Goal: Task Accomplishment & Management: Manage account settings

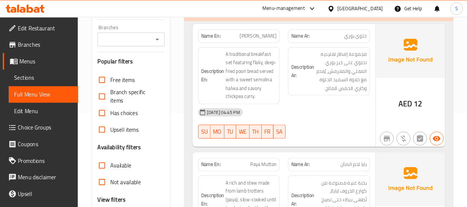
scroll to position [103, 0]
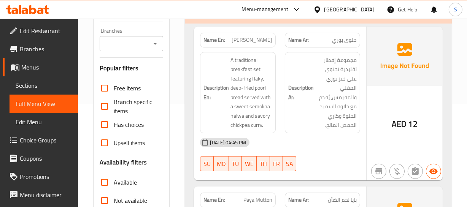
click at [229, 121] on h6 "Description En: A traditional breakfast set featuring flaky, deep-fried poori b…" at bounding box center [237, 93] width 68 height 75
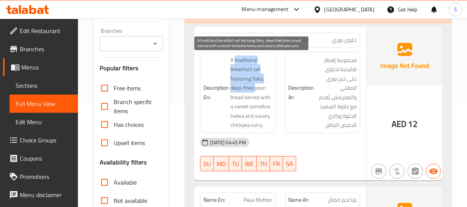
drag, startPoint x: 236, startPoint y: 61, endPoint x: 255, endPoint y: 85, distance: 30.5
click at [255, 85] on span "A traditional breakfast set featuring flaky, deep-fried poori bread served with…" at bounding box center [250, 93] width 41 height 75
click at [261, 83] on span "A traditional breakfast set featuring flaky, deep-fried poori bread served with…" at bounding box center [250, 93] width 41 height 75
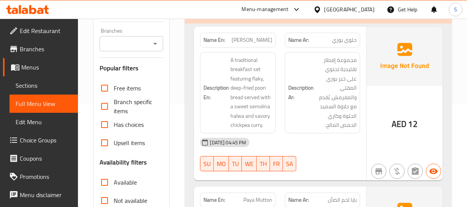
click at [245, 41] on p "Name En: Halwa Puri" at bounding box center [237, 40] width 68 height 8
copy span "Halwa Puri"
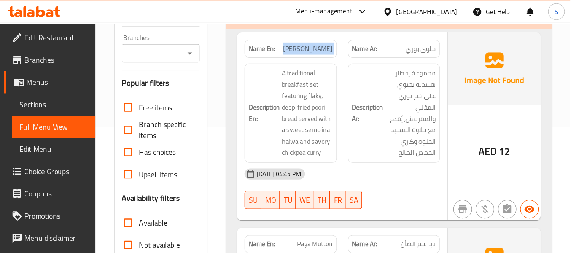
scroll to position [103, 0]
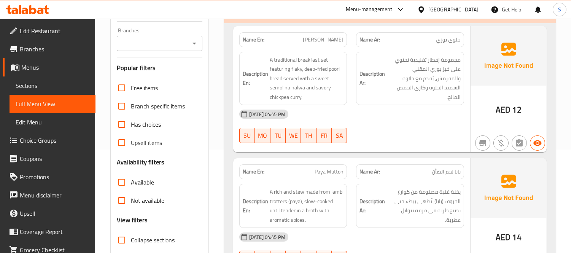
click at [385, 111] on div "19-08-2025 04:45 PM" at bounding box center [352, 114] width 234 height 18
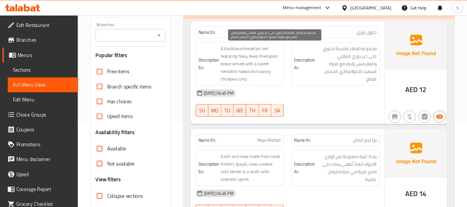
scroll to position [103, 0]
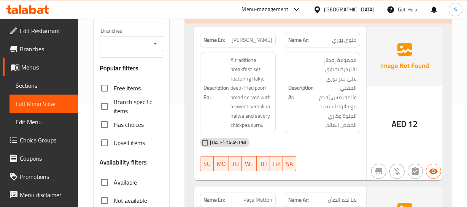
click at [264, 40] on span "Halwa Puri" at bounding box center [252, 40] width 41 height 8
copy span "Puri"
click at [264, 40] on span "[PERSON_NAME]" at bounding box center [252, 40] width 41 height 8
copy span "[PERSON_NAME]"
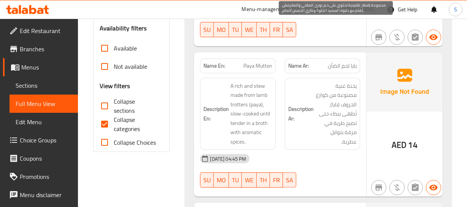
scroll to position [241, 0]
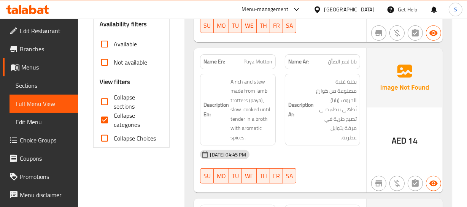
click at [262, 68] on div "Name En: Paya Mutton" at bounding box center [237, 61] width 75 height 15
click at [299, 114] on h6 "Description Ar: يخنة غنية مصنوعة من كوارع الخروف (بايا)، تُطهى ببطء حتى تصبح طر…" at bounding box center [322, 109] width 68 height 65
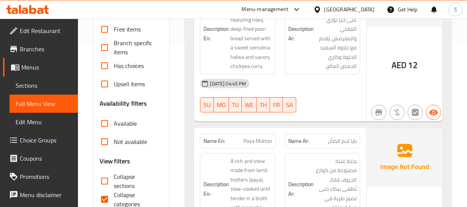
scroll to position [207, 0]
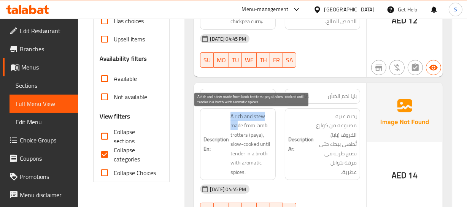
drag, startPoint x: 236, startPoint y: 112, endPoint x: 27, endPoint y: 83, distance: 211.0
click at [237, 124] on h6 "Description En: A rich and stew made from lamb trotters (paya), slow-cooked unt…" at bounding box center [237, 144] width 68 height 65
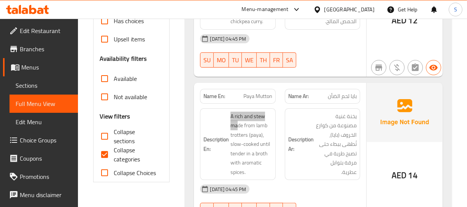
click at [397, 142] on img at bounding box center [404, 112] width 76 height 59
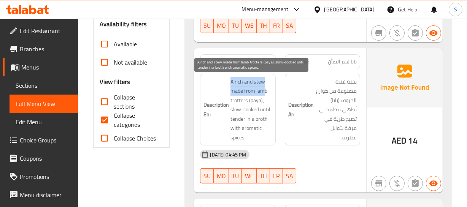
drag, startPoint x: 232, startPoint y: 84, endPoint x: 265, endPoint y: 91, distance: 34.6
click at [265, 91] on span "A rich and stew made from lamb trotters (paya), slow-cooked until tender in a b…" at bounding box center [250, 109] width 41 height 65
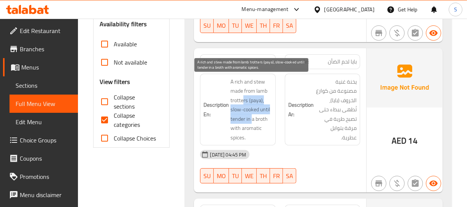
drag, startPoint x: 244, startPoint y: 104, endPoint x: 251, endPoint y: 120, distance: 17.5
click at [251, 120] on span "A rich and stew made from lamb trotters (paya), slow-cooked until tender in a b…" at bounding box center [250, 109] width 41 height 65
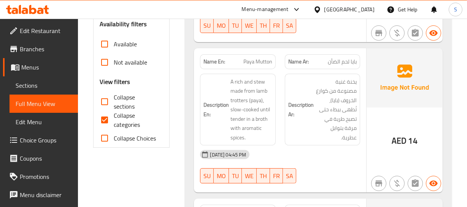
click at [255, 62] on span "Paya Mutton" at bounding box center [257, 62] width 29 height 8
drag, startPoint x: 255, startPoint y: 62, endPoint x: 259, endPoint y: 67, distance: 6.3
click at [257, 64] on span "Paya Mutton" at bounding box center [257, 62] width 29 height 8
copy span "Paya Mutton"
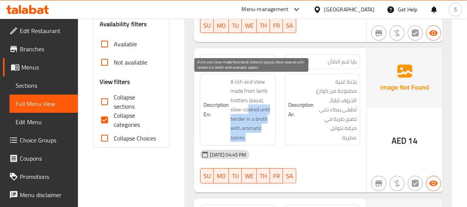
drag, startPoint x: 250, startPoint y: 107, endPoint x: 259, endPoint y: 141, distance: 34.9
click at [255, 143] on div "Description En: A rich and stew made from lamb trotters (paya), slow-cooked unt…" at bounding box center [237, 110] width 75 height 72
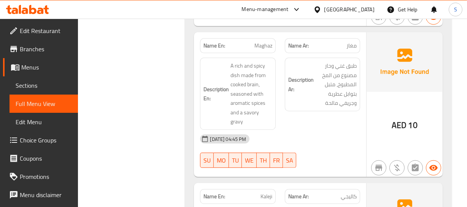
scroll to position [414, 0]
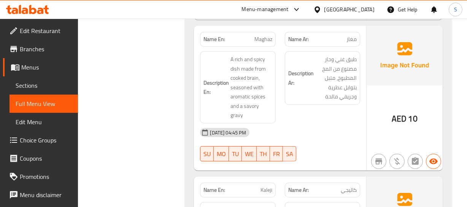
click at [255, 36] on span "Maghaz" at bounding box center [263, 39] width 18 height 8
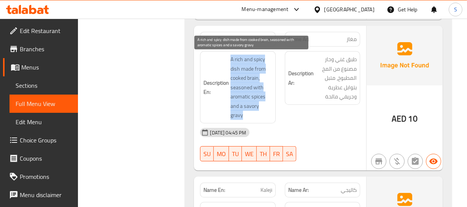
drag, startPoint x: 228, startPoint y: 61, endPoint x: 276, endPoint y: 104, distance: 64.1
click at [276, 104] on div "Description En: A rich and spicy dish made from cooked brain, seasoned with aro…" at bounding box center [237, 87] width 84 height 81
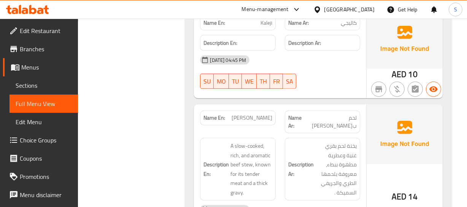
scroll to position [622, 0]
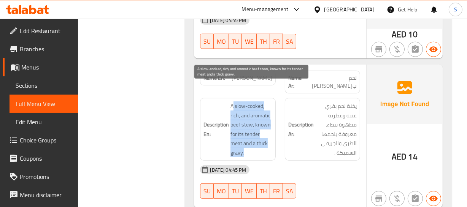
drag, startPoint x: 233, startPoint y: 88, endPoint x: 286, endPoint y: 117, distance: 60.7
click at [279, 123] on div "Description En: A slow-cooked, rich, and aromatic beef stew, known for its tend…" at bounding box center [237, 130] width 84 height 72
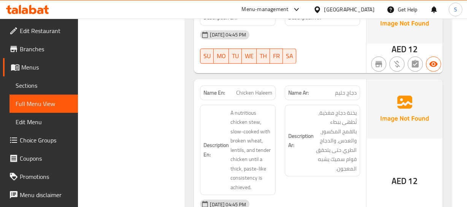
scroll to position [863, 0]
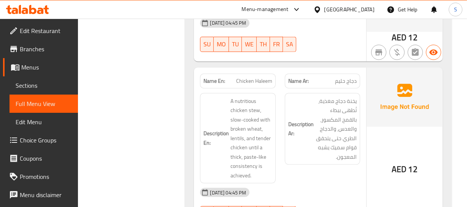
click at [247, 77] on span "Chicken Haleem" at bounding box center [254, 81] width 36 height 8
click at [235, 130] on span "A nutritious chicken stew, slow-cooked with broken wheat, lentils, and tender c…" at bounding box center [250, 139] width 41 height 84
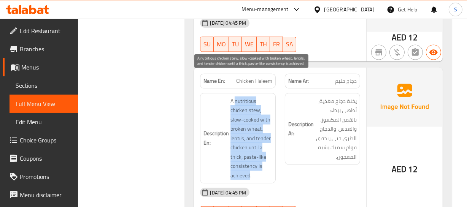
drag, startPoint x: 235, startPoint y: 80, endPoint x: 257, endPoint y: 155, distance: 78.0
click at [251, 155] on span "A nutritious chicken stew, slow-cooked with broken wheat, lentils, and tender c…" at bounding box center [250, 139] width 41 height 84
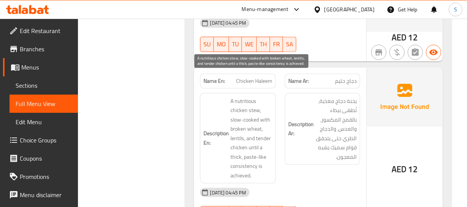
click at [257, 155] on span "A nutritious chicken stew, slow-cooked with broken wheat, lentils, and tender c…" at bounding box center [250, 139] width 41 height 84
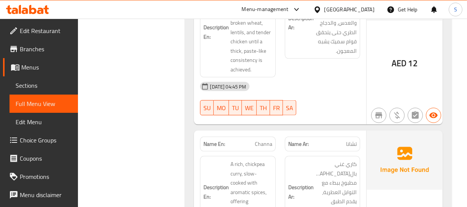
scroll to position [1002, 0]
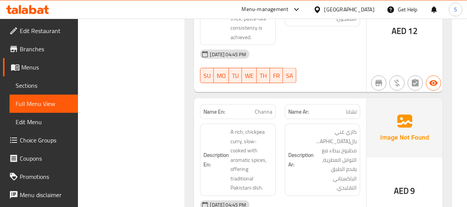
click at [266, 108] on span "Channa" at bounding box center [263, 112] width 17 height 8
click at [353, 196] on div "[DATE] 04:45 PM" at bounding box center [279, 205] width 169 height 18
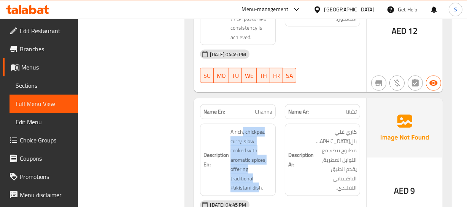
drag, startPoint x: 241, startPoint y: 116, endPoint x: 266, endPoint y: 164, distance: 53.9
click at [265, 165] on span "A rich, chickpea curry, slow-cooked with aromatic spices, offering traditional …" at bounding box center [250, 159] width 41 height 65
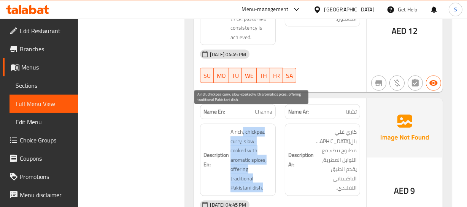
click at [266, 164] on span "A rich, chickpea curry, slow-cooked with aromatic spices, offering traditional …" at bounding box center [250, 159] width 41 height 65
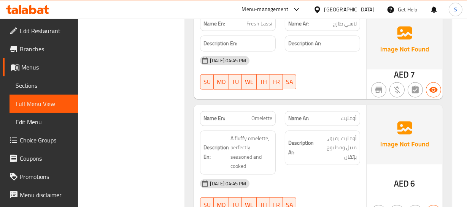
scroll to position [1244, 0]
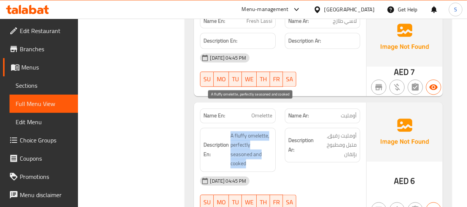
drag, startPoint x: 231, startPoint y: 106, endPoint x: 252, endPoint y: 134, distance: 35.0
click at [251, 134] on span "A fluffy omelette, perfectly seasoned and cooked" at bounding box center [250, 150] width 41 height 37
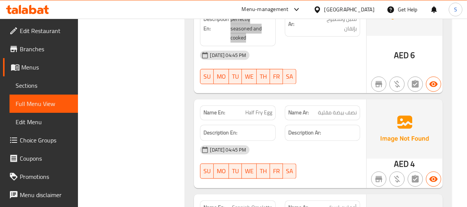
scroll to position [1382, 0]
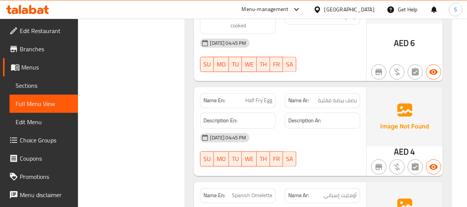
click at [316, 116] on strong "Description Ar:" at bounding box center [304, 121] width 33 height 10
click at [249, 87] on div "Name En: Half Fry Egg Name Ar: نصف بيضة مقلية Description En: Description Ar: 1…" at bounding box center [280, 131] width 172 height 89
copy span "Half Fry Egg"
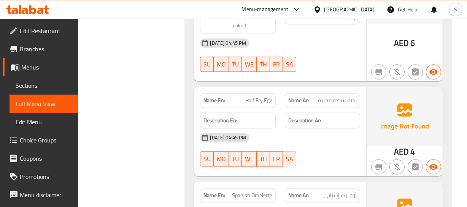
click at [367, 156] on div at bounding box center [404, 166] width 79 height 21
click at [259, 97] on span "Half Fry Egg" at bounding box center [258, 101] width 27 height 8
copy span "Half Fry Egg"
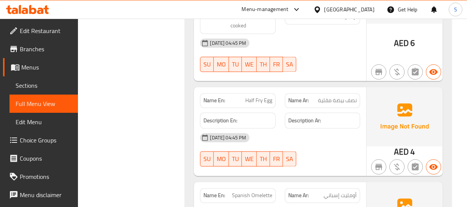
click at [271, 108] on div "Description En:" at bounding box center [237, 120] width 84 height 25
click at [262, 97] on span "Half Fry Egg" at bounding box center [258, 101] width 27 height 8
drag, startPoint x: 262, startPoint y: 70, endPoint x: 263, endPoint y: 74, distance: 4.3
click at [262, 97] on span "Half Fry Egg" at bounding box center [258, 101] width 27 height 8
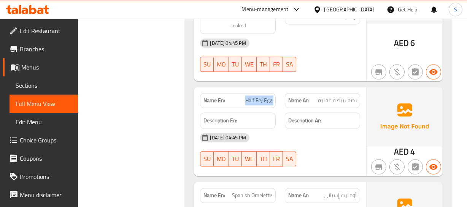
copy span "Half Fry Egg"
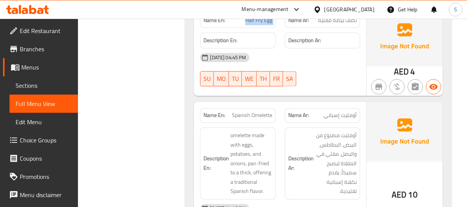
scroll to position [1486, 0]
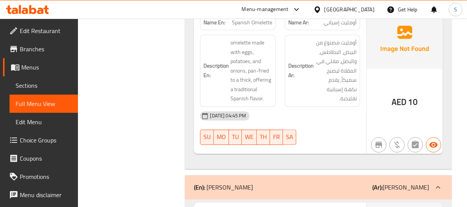
click at [327, 107] on div "19-08-2025 04:45 PM SU MO TU WE TH FR SA" at bounding box center [279, 128] width 169 height 43
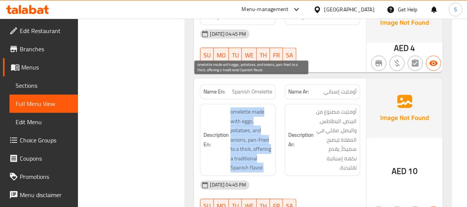
drag, startPoint x: 230, startPoint y: 80, endPoint x: 298, endPoint y: 132, distance: 85.8
click at [279, 137] on div "Description En: omelette made with eggs, potatoes, and onions, pan-fried to a t…" at bounding box center [237, 139] width 84 height 81
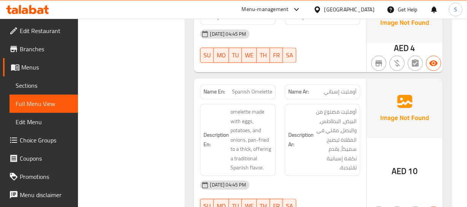
drag, startPoint x: 298, startPoint y: 130, endPoint x: 178, endPoint y: 112, distance: 121.5
click at [298, 130] on h6 "Description Ar: أومليت مصنوع من البيض، البطاطس، والبصل، مقلي في المقلاة ليصبح س…" at bounding box center [322, 139] width 68 height 65
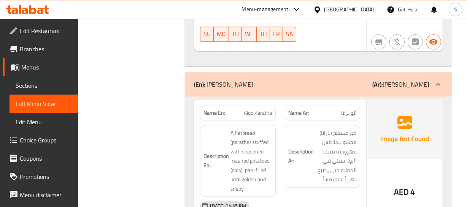
scroll to position [1658, 0]
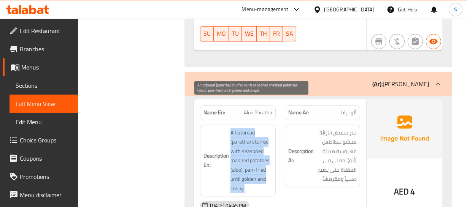
drag, startPoint x: 224, startPoint y: 108, endPoint x: 263, endPoint y: 160, distance: 65.5
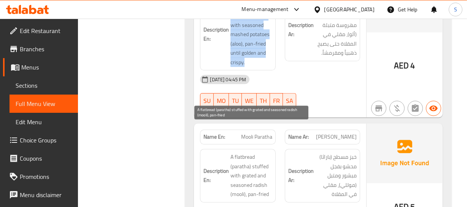
scroll to position [1797, 0]
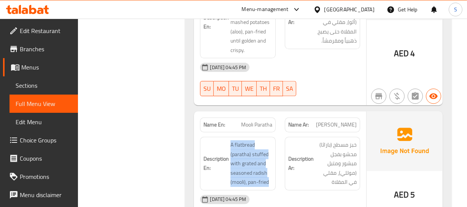
drag, startPoint x: 229, startPoint y: 115, endPoint x: 301, endPoint y: 156, distance: 82.4
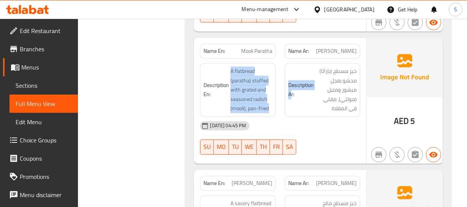
scroll to position [1935, 0]
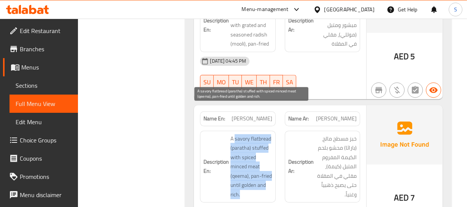
drag, startPoint x: 236, startPoint y: 110, endPoint x: 269, endPoint y: 162, distance: 61.1
click at [267, 163] on span "A savory flatbread (paratha) stuffed with spiced minced meat (qeema), pan-fried…" at bounding box center [250, 166] width 41 height 65
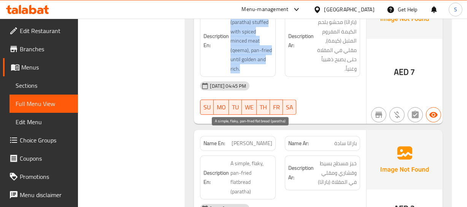
scroll to position [2073, 0]
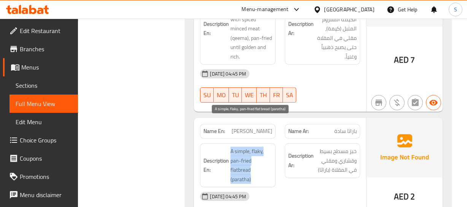
drag, startPoint x: 226, startPoint y: 118, endPoint x: 273, endPoint y: 135, distance: 49.9
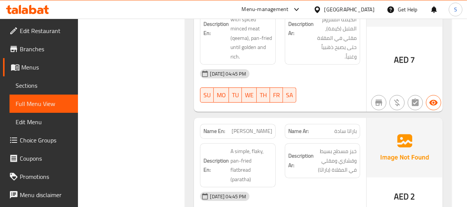
copy span "[PERSON_NAME]"
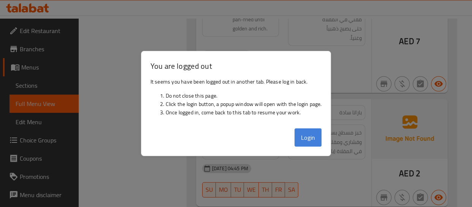
click at [309, 133] on button "Login" at bounding box center [308, 138] width 27 height 18
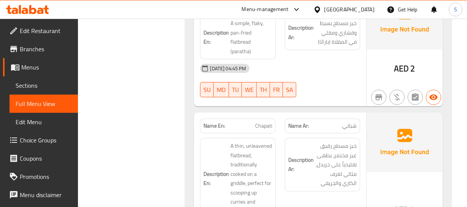
scroll to position [2246, 0]
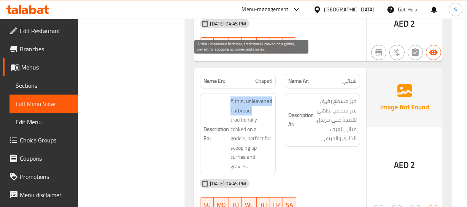
drag, startPoint x: 242, startPoint y: 59, endPoint x: 256, endPoint y: 74, distance: 20.4
click at [247, 97] on span "A thin, unleavened flatbread, traditionally cooked on a griddle, perfect for sc…" at bounding box center [250, 134] width 41 height 75
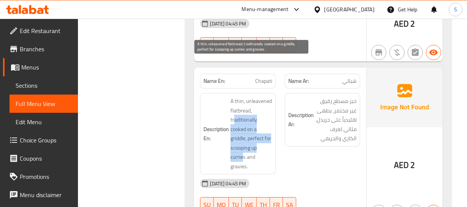
drag, startPoint x: 234, startPoint y: 81, endPoint x: 251, endPoint y: 125, distance: 46.9
click at [251, 125] on span "A thin, unleavened flatbread, traditionally cooked on a griddle, perfect for sc…" at bounding box center [250, 134] width 41 height 75
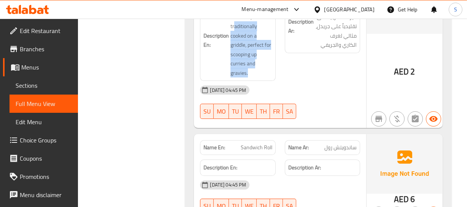
scroll to position [2350, 0]
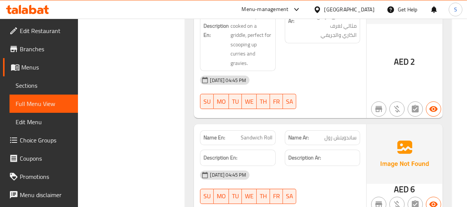
copy span "Sandwich Roll"
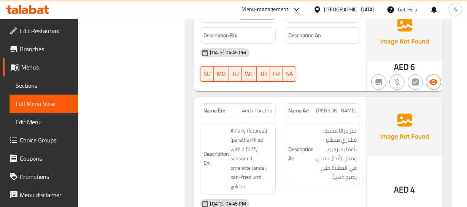
scroll to position [2488, 0]
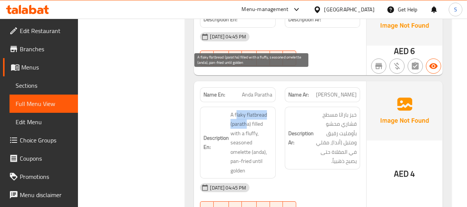
drag, startPoint x: 236, startPoint y: 74, endPoint x: 249, endPoint y: 65, distance: 16.0
click at [246, 110] on span "A flaky flatbread (paratha) filled with a fluffy, seasoned omelette (anda), pan…" at bounding box center [250, 142] width 41 height 65
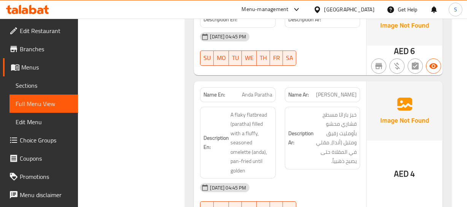
drag, startPoint x: 252, startPoint y: 50, endPoint x: 254, endPoint y: 55, distance: 5.2
copy span "Anda Paratha"
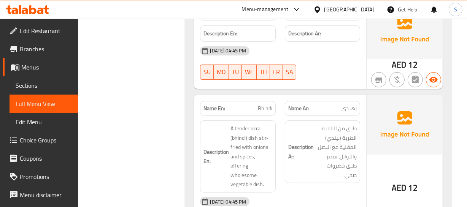
scroll to position [2764, 0]
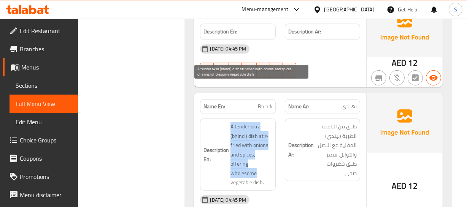
drag, startPoint x: 225, startPoint y: 85, endPoint x: 259, endPoint y: 127, distance: 54.1
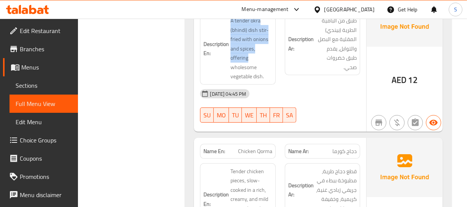
scroll to position [2937, 0]
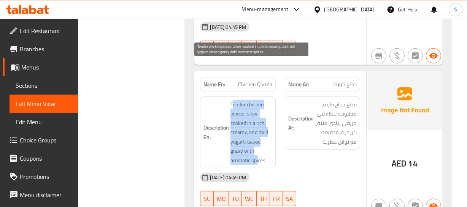
drag, startPoint x: 233, startPoint y: 66, endPoint x: 332, endPoint y: 115, distance: 110.5
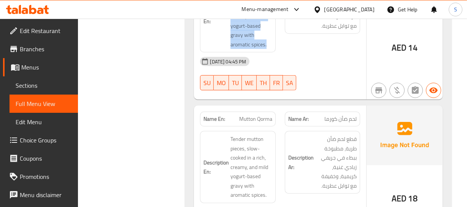
scroll to position [3076, 0]
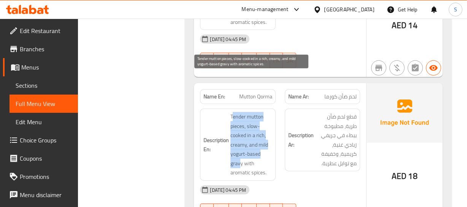
drag, startPoint x: 234, startPoint y: 76, endPoint x: 241, endPoint y: 119, distance: 43.1
click at [240, 122] on span "Tender mutton pieces, slow-cooked in a rich, creamy, and mild yogurt-based grav…" at bounding box center [250, 144] width 41 height 65
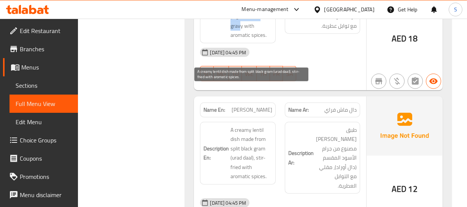
scroll to position [3214, 0]
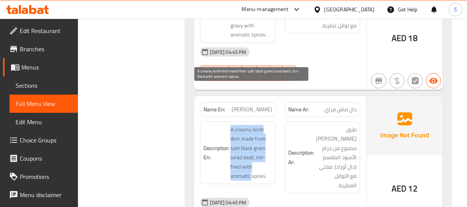
drag, startPoint x: 225, startPoint y: 87, endPoint x: 259, endPoint y: 127, distance: 51.8
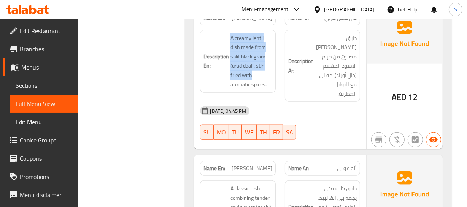
scroll to position [3317, 0]
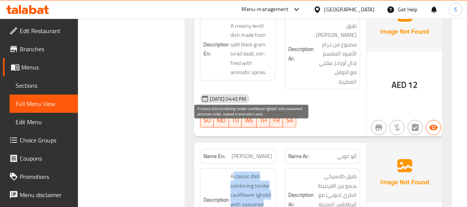
drag, startPoint x: 233, startPoint y: 130, endPoint x: 295, endPoint y: 169, distance: 73.0
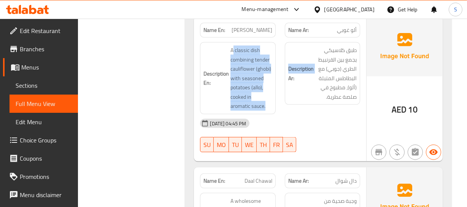
scroll to position [3456, 0]
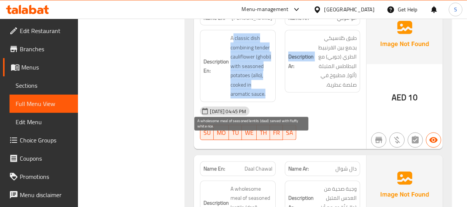
drag, startPoint x: 232, startPoint y: 138, endPoint x: 267, endPoint y: 191, distance: 63.9
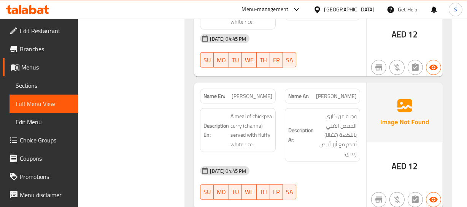
scroll to position [3663, 0]
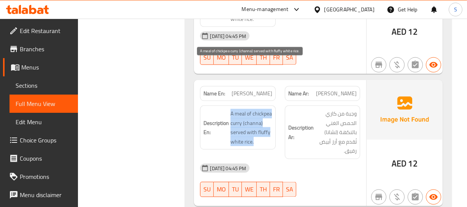
drag, startPoint x: 231, startPoint y: 63, endPoint x: 255, endPoint y: 89, distance: 35.0
click at [255, 109] on span "A meal of chickpea curry (channa) served with fluffy white rice." at bounding box center [250, 127] width 41 height 37
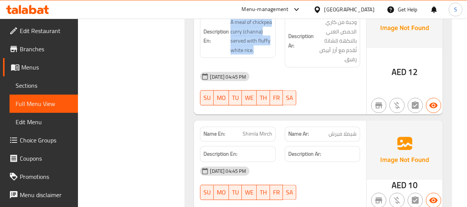
scroll to position [3767, 0]
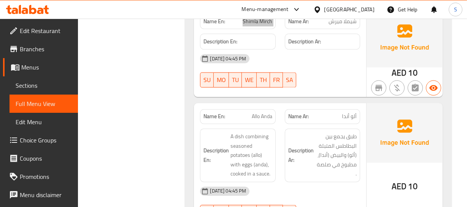
scroll to position [3870, 0]
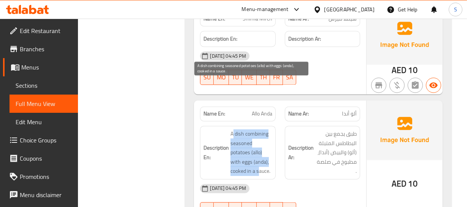
drag, startPoint x: 232, startPoint y: 86, endPoint x: 344, endPoint y: 116, distance: 115.8
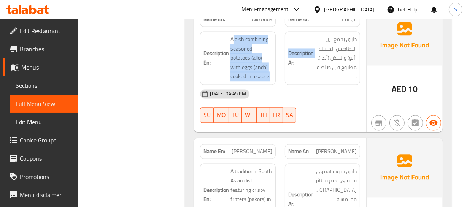
scroll to position [3974, 0]
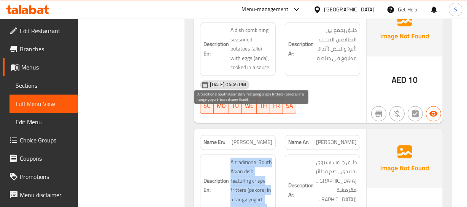
drag, startPoint x: 228, startPoint y: 110, endPoint x: 274, endPoint y: 160, distance: 68.0
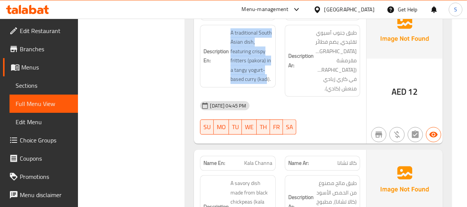
scroll to position [4112, 0]
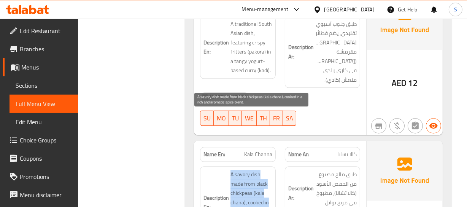
drag, startPoint x: 242, startPoint y: 115, endPoint x: 265, endPoint y: 168, distance: 57.7
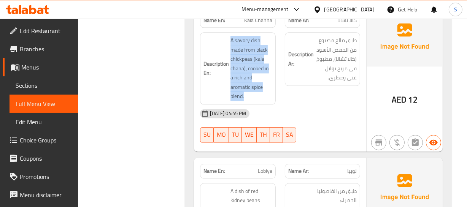
scroll to position [4250, 0]
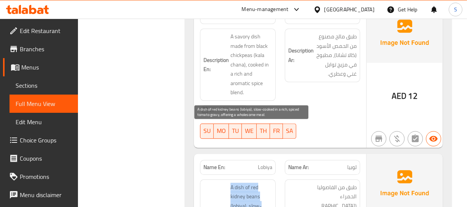
drag, startPoint x: 234, startPoint y: 124, endPoint x: 274, endPoint y: 182, distance: 71.1
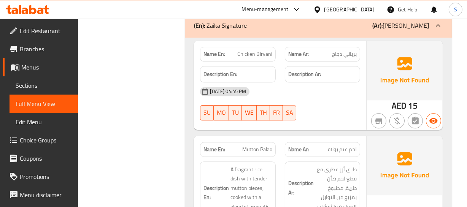
scroll to position [4562, 0]
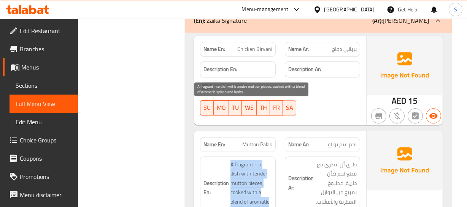
drag, startPoint x: 230, startPoint y: 102, endPoint x: 278, endPoint y: 144, distance: 64.1
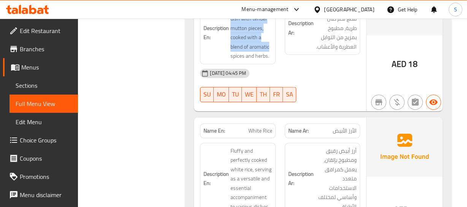
scroll to position [4734, 0]
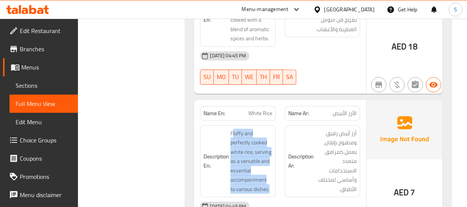
drag, startPoint x: 232, startPoint y: 70, endPoint x: 282, endPoint y: 129, distance: 77.9
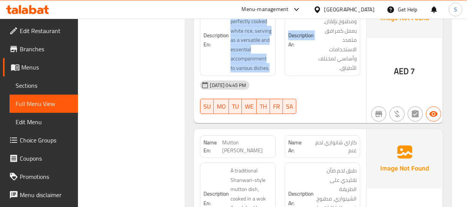
scroll to position [4873, 0]
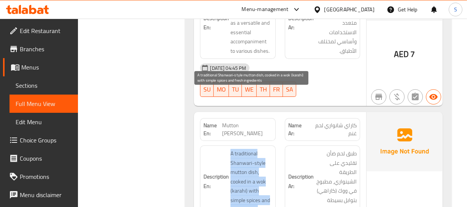
drag, startPoint x: 215, startPoint y: 89, endPoint x: 155, endPoint y: 132, distance: 73.9
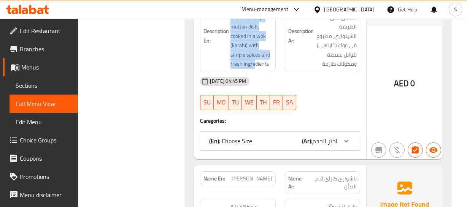
scroll to position [5045, 0]
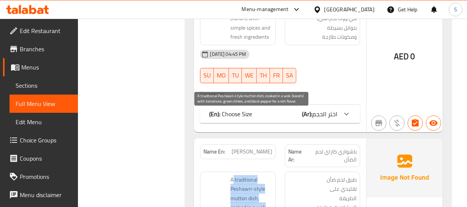
drag, startPoint x: 233, startPoint y: 123, endPoint x: 251, endPoint y: 170, distance: 50.1
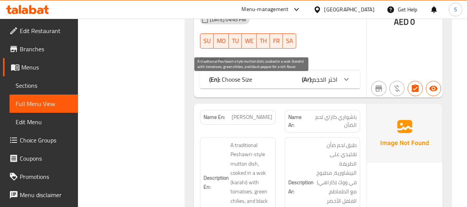
click at [252, 141] on span "A traditional Peshawri-style mutton dish, cooked in a wok (karahi) with tomatoe…" at bounding box center [250, 183] width 41 height 84
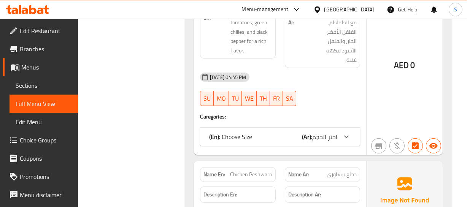
scroll to position [5253, 0]
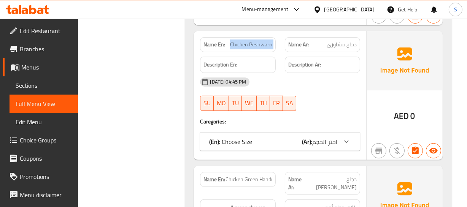
scroll to position [5391, 0]
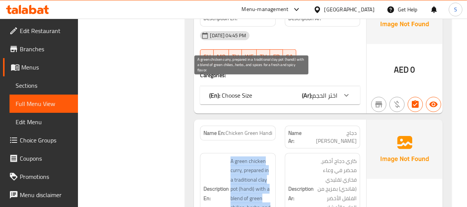
drag, startPoint x: 230, startPoint y: 86, endPoint x: 271, endPoint y: 147, distance: 73.8
click at [267, 157] on span "A green chicken curry, prepared in a traditional clay pot (handi) with a blend …" at bounding box center [250, 194] width 41 height 75
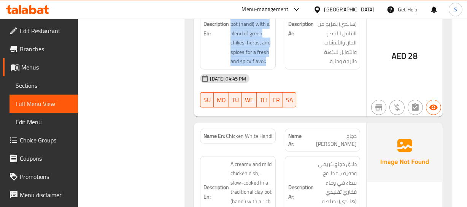
scroll to position [5599, 0]
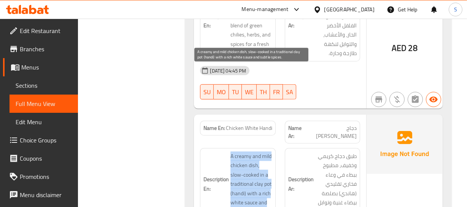
drag, startPoint x: 223, startPoint y: 70, endPoint x: 284, endPoint y: 124, distance: 82.2
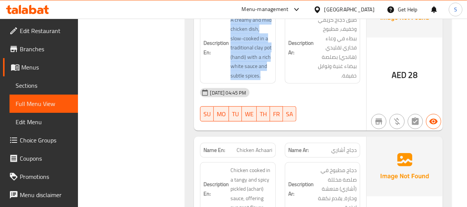
scroll to position [5737, 0]
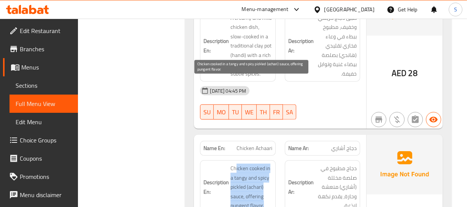
drag, startPoint x: 235, startPoint y: 81, endPoint x: 286, endPoint y: 118, distance: 62.9
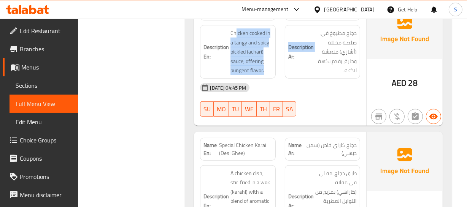
scroll to position [5875, 0]
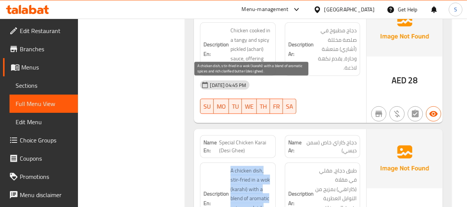
drag, startPoint x: 225, startPoint y: 84, endPoint x: 273, endPoint y: 132, distance: 68.3
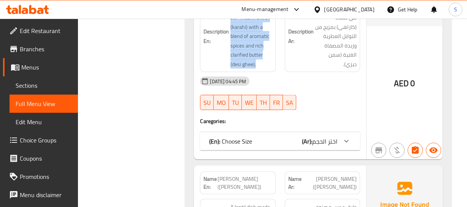
scroll to position [6048, 0]
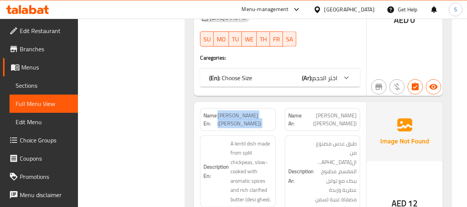
scroll to position [6117, 0]
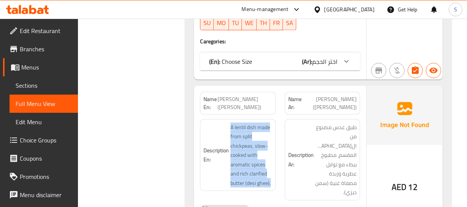
drag, startPoint x: 231, startPoint y: 37, endPoint x: 290, endPoint y: 90, distance: 79.9
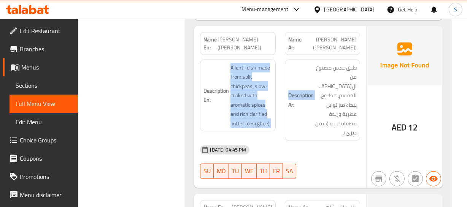
scroll to position [6186, 0]
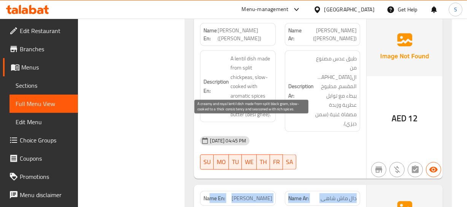
drag, startPoint x: 211, startPoint y: 110, endPoint x: 265, endPoint y: 127, distance: 56.8
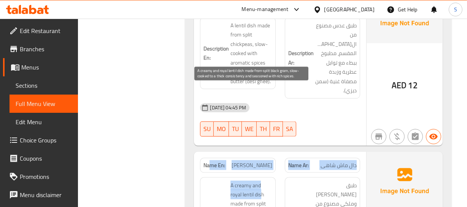
scroll to position [6220, 0]
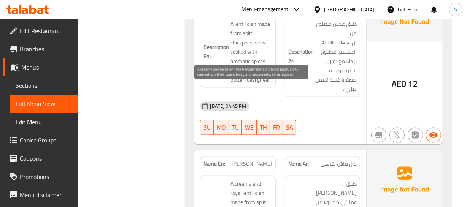
drag, startPoint x: 273, startPoint y: 118, endPoint x: 256, endPoint y: 151, distance: 36.9
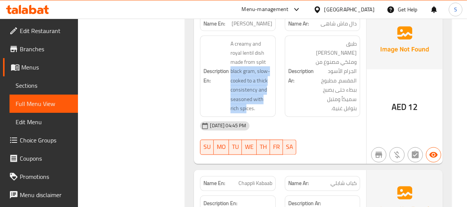
scroll to position [6359, 0]
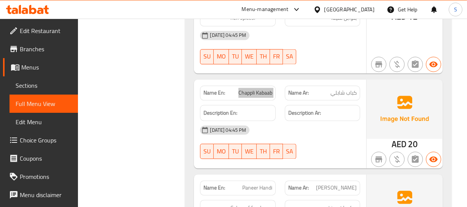
scroll to position [6463, 0]
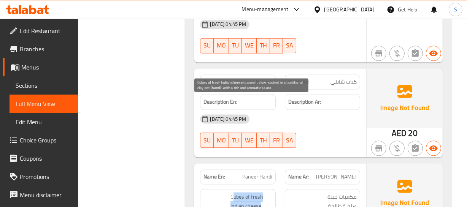
drag, startPoint x: 232, startPoint y: 103, endPoint x: 256, endPoint y: 165, distance: 66.2
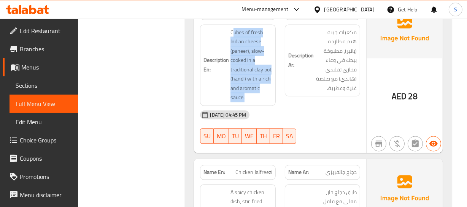
scroll to position [6635, 0]
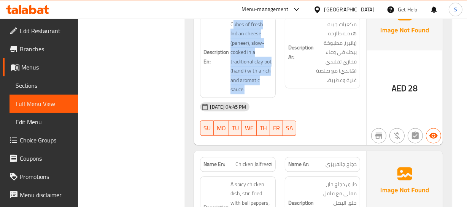
drag, startPoint x: 224, startPoint y: 82, endPoint x: 255, endPoint y: 151, distance: 75.2
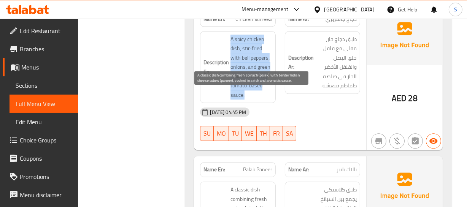
scroll to position [6808, 0]
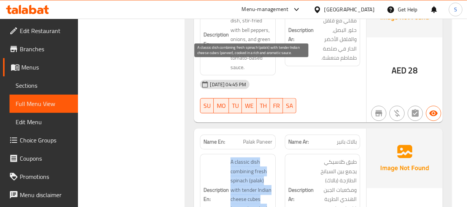
drag, startPoint x: 220, startPoint y: 56, endPoint x: 275, endPoint y: 127, distance: 90.0
click at [267, 149] on div "Description En: A classic dish combining fresh spinach (palak) with tender Indi…" at bounding box center [237, 194] width 84 height 90
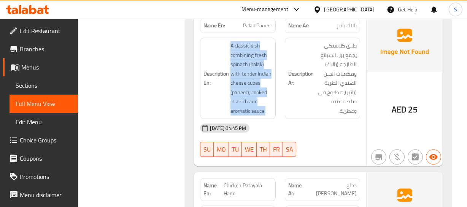
scroll to position [6946, 0]
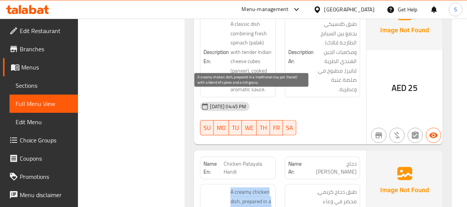
drag, startPoint x: 230, startPoint y: 95, endPoint x: 277, endPoint y: 139, distance: 64.3
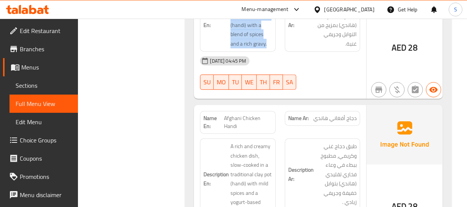
scroll to position [7154, 0]
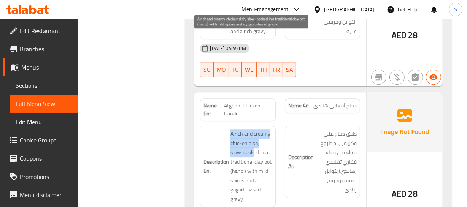
drag, startPoint x: 228, startPoint y: 41, endPoint x: 253, endPoint y: 61, distance: 31.4
click at [253, 129] on h6 "Description En: A rich and creamy chicken dish, slow-cooked in a traditional cl…" at bounding box center [237, 166] width 68 height 75
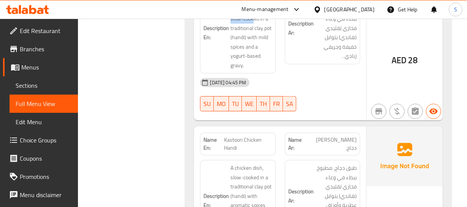
scroll to position [7292, 0]
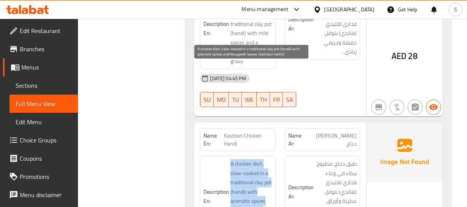
drag, startPoint x: 231, startPoint y: 67, endPoint x: 259, endPoint y: 137, distance: 75.6
click at [258, 159] on span "A chicken dish, slow-cooked in a traditional clay pot (handi) with aromatic spi…" at bounding box center [250, 196] width 41 height 75
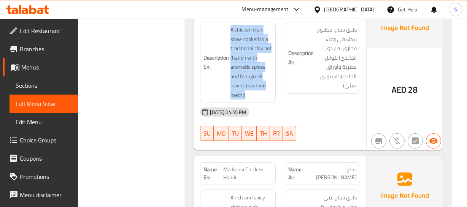
scroll to position [7430, 0]
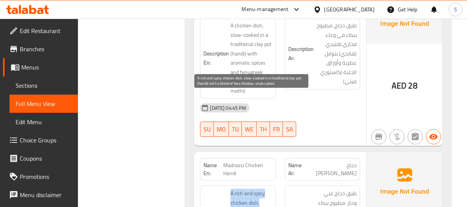
drag, startPoint x: 227, startPoint y: 93, endPoint x: 255, endPoint y: 160, distance: 72.4
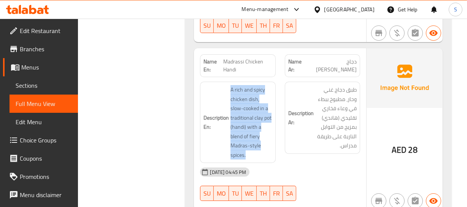
scroll to position [7569, 0]
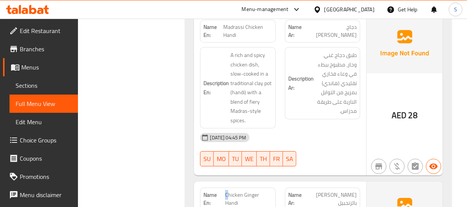
click at [226, 191] on span "Chicken Ginger Handi" at bounding box center [248, 199] width 47 height 16
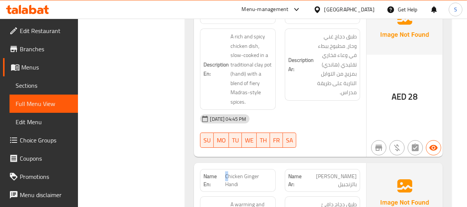
scroll to position [7603, 0]
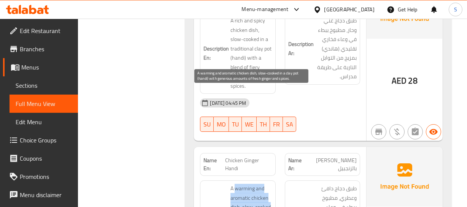
drag, startPoint x: 236, startPoint y: 94, endPoint x: 297, endPoint y: 141, distance: 77.7
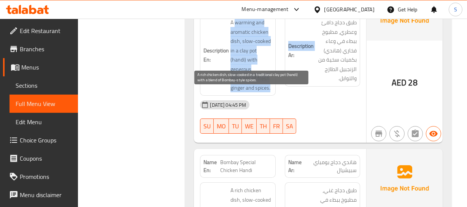
scroll to position [7776, 0]
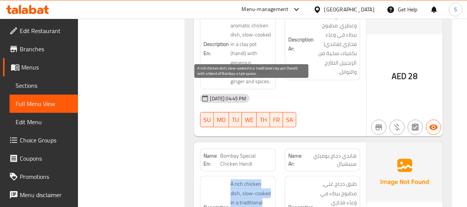
drag, startPoint x: 225, startPoint y: 85, endPoint x: 255, endPoint y: 143, distance: 65.1
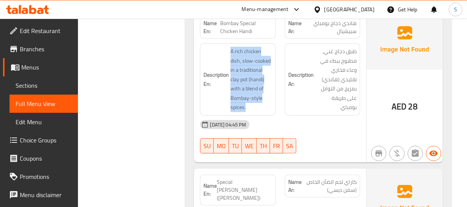
scroll to position [7949, 0]
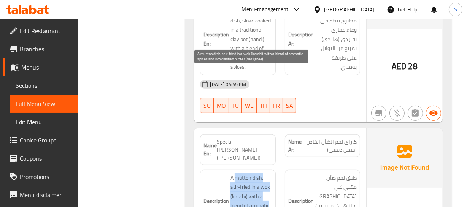
drag, startPoint x: 235, startPoint y: 71, endPoint x: 263, endPoint y: 124, distance: 60.4
click at [262, 173] on span "A mutton dish, stir-fried in a wok (karahi) with a blend of aromatic spices and…" at bounding box center [250, 205] width 41 height 65
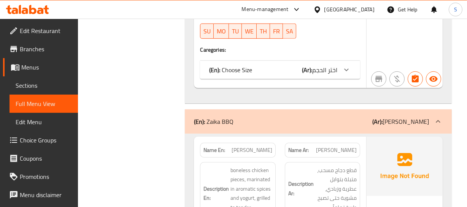
scroll to position [8191, 0]
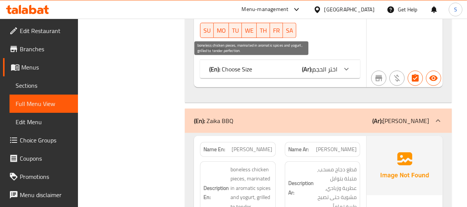
drag, startPoint x: 231, startPoint y: 62, endPoint x: 272, endPoint y: 124, distance: 74.4
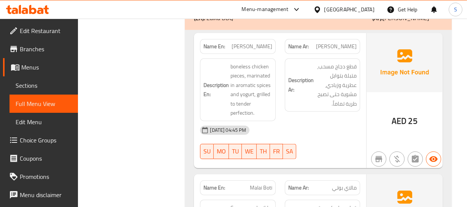
scroll to position [8294, 0]
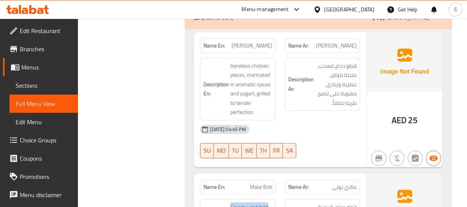
drag, startPoint x: 227, startPoint y: 96, endPoint x: 273, endPoint y: 151, distance: 72.0
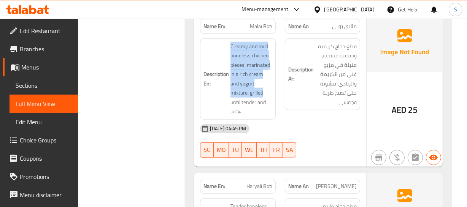
scroll to position [8467, 0]
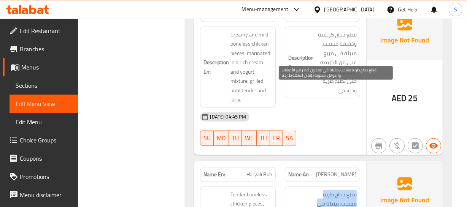
drag, startPoint x: 355, startPoint y: 84, endPoint x: 325, endPoint y: 137, distance: 61.1
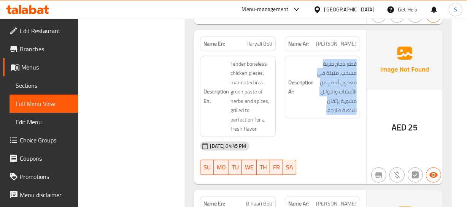
scroll to position [8640, 0]
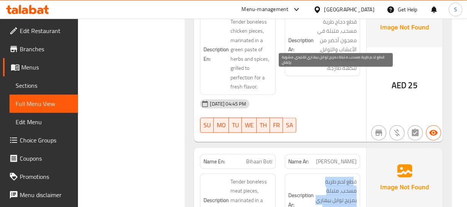
drag, startPoint x: 353, startPoint y: 79, endPoint x: 334, endPoint y: 114, distance: 39.8
click at [334, 177] on span "قطع لحم طرية مسحب، متبلة بمزيج توابل بيهاري تقليدي، مشوية بإتقان" at bounding box center [335, 200] width 41 height 47
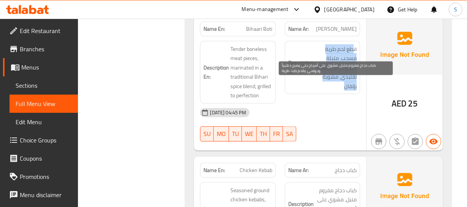
scroll to position [8778, 0]
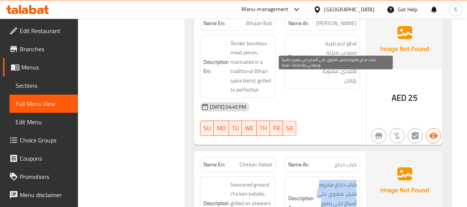
drag, startPoint x: 355, startPoint y: 80, endPoint x: 319, endPoint y: 121, distance: 54.7
click at [319, 180] on span "كباب دجاج مفروم متبل، مشوي على أسياخ حتى يصبح ذهبياً وجوسي، يقدم بايت طرية." at bounding box center [335, 203] width 41 height 47
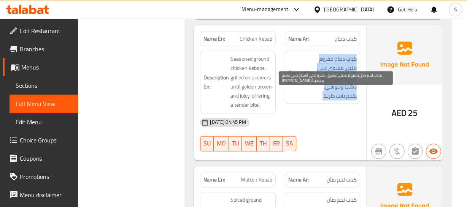
scroll to position [8916, 0]
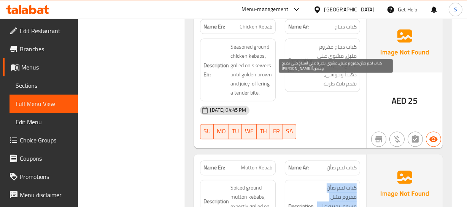
drag, startPoint x: 348, startPoint y: 81, endPoint x: 330, endPoint y: 120, distance: 42.9
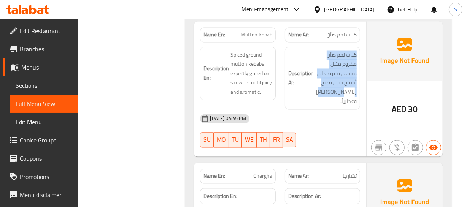
scroll to position [9055, 0]
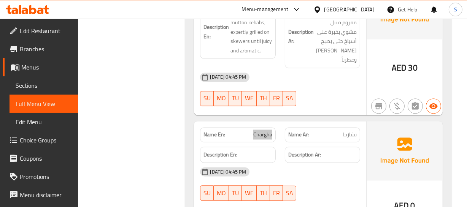
scroll to position [9159, 0]
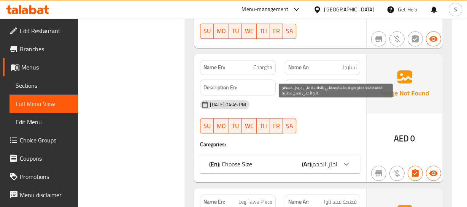
drag, startPoint x: 341, startPoint y: 109, endPoint x: 319, endPoint y: 117, distance: 23.9
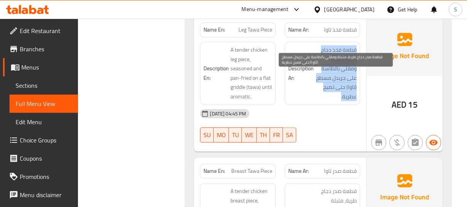
scroll to position [9331, 0]
drag, startPoint x: 356, startPoint y: 75, endPoint x: 346, endPoint y: 131, distance: 57.2
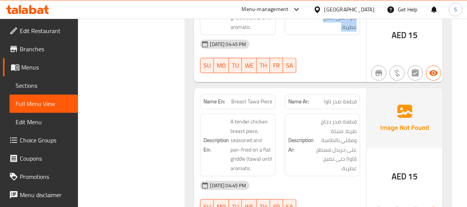
scroll to position [9435, 0]
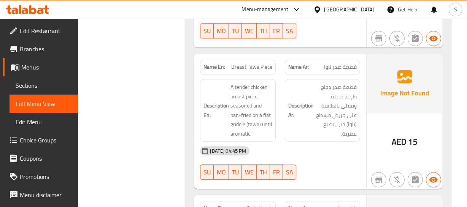
drag, startPoint x: 355, startPoint y: 114, endPoint x: 333, endPoint y: 157, distance: 48.6
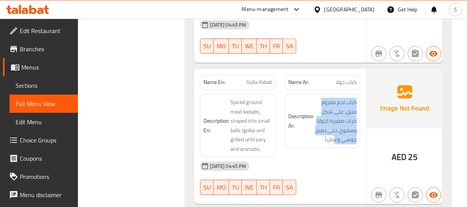
scroll to position [9573, 0]
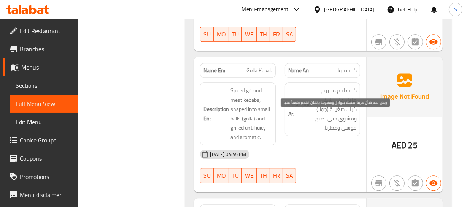
drag, startPoint x: 356, startPoint y: 117, endPoint x: 330, endPoint y: 149, distance: 40.8
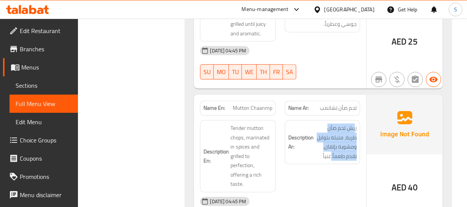
scroll to position [9711, 0]
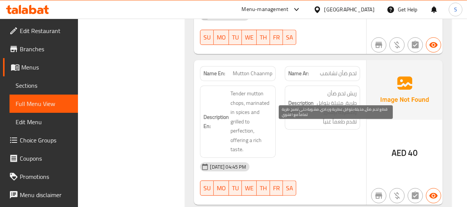
drag, startPoint x: 357, startPoint y: 131, endPoint x: 324, endPoint y: 172, distance: 52.6
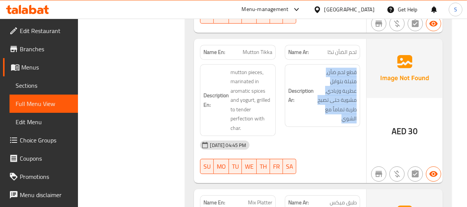
scroll to position [9884, 0]
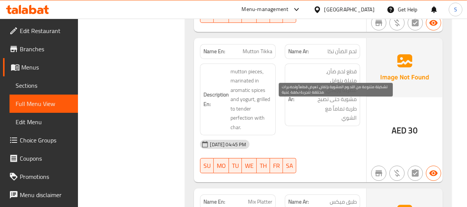
drag, startPoint x: 344, startPoint y: 107, endPoint x: 311, endPoint y: 152, distance: 56.0
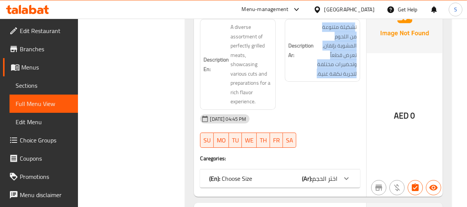
scroll to position [10091, 0]
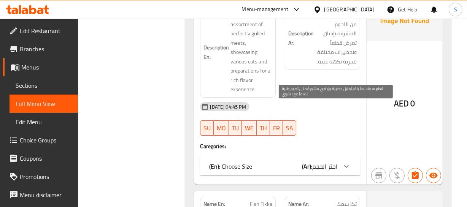
drag, startPoint x: 357, startPoint y: 107, endPoint x: 322, endPoint y: 137, distance: 45.9
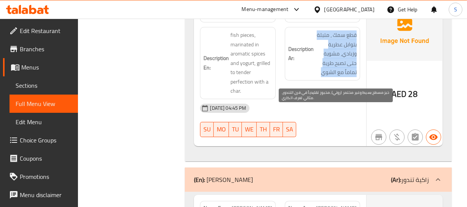
scroll to position [10299, 0]
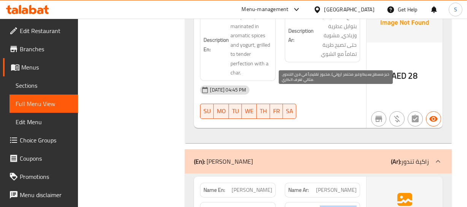
drag, startPoint x: 354, startPoint y: 87, endPoint x: 309, endPoint y: 128, distance: 60.5
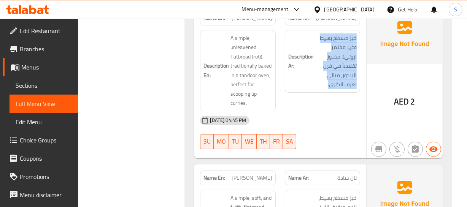
scroll to position [10472, 0]
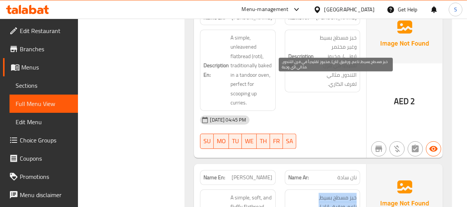
drag, startPoint x: 345, startPoint y: 82, endPoint x: 325, endPoint y: 124, distance: 45.9
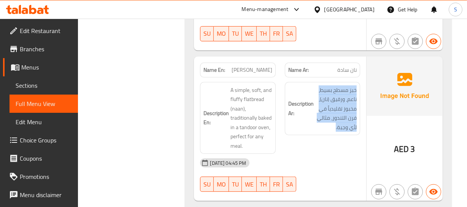
scroll to position [10575, 0]
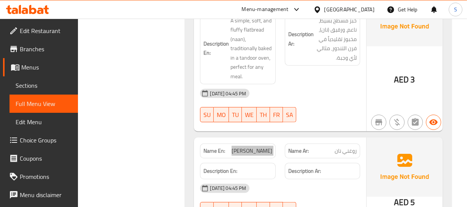
scroll to position [10679, 0]
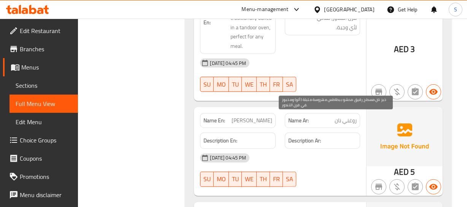
drag, startPoint x: 357, startPoint y: 117, endPoint x: 318, endPoint y: 154, distance: 53.5
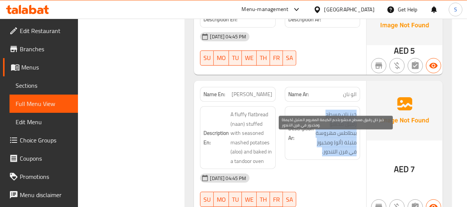
scroll to position [10817, 0]
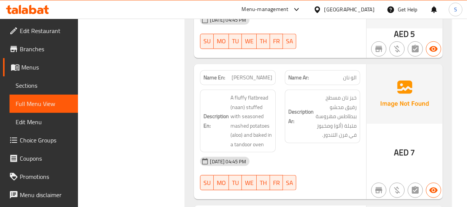
drag, startPoint x: 353, startPoint y: 123, endPoint x: 312, endPoint y: 164, distance: 58.6
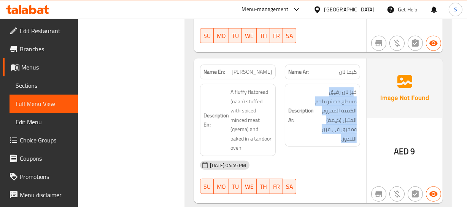
scroll to position [10990, 0]
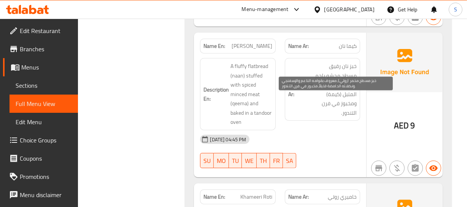
drag, startPoint x: 349, startPoint y: 95, endPoint x: 343, endPoint y: 153, distance: 57.7
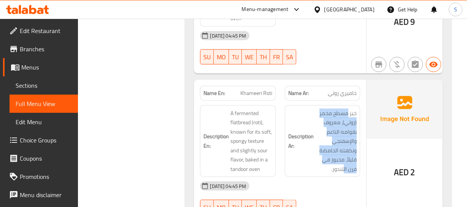
scroll to position [11128, 0]
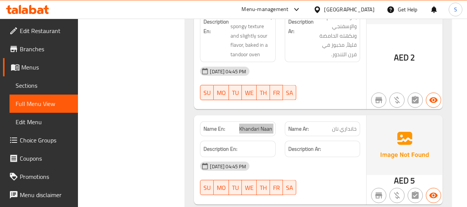
scroll to position [11232, 0]
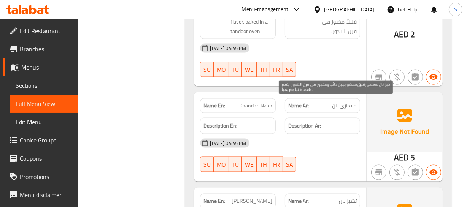
drag, startPoint x: 355, startPoint y: 103, endPoint x: 314, endPoint y: 144, distance: 57.3
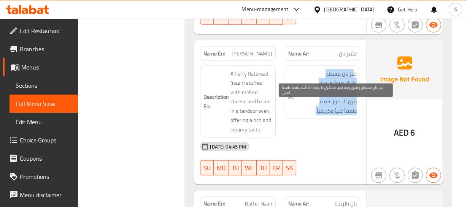
scroll to position [11405, 0]
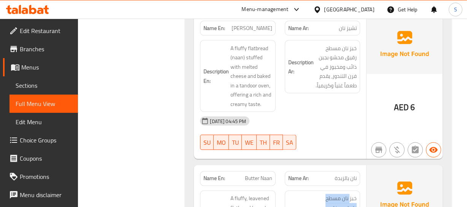
drag, startPoint x: 349, startPoint y: 82, endPoint x: 298, endPoint y: 106, distance: 56.8
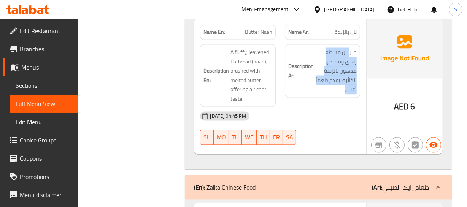
scroll to position [11578, 0]
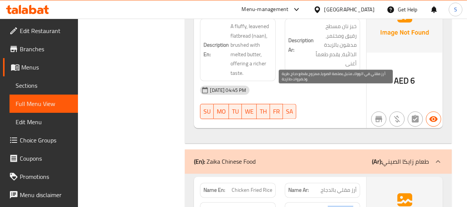
drag, startPoint x: 353, startPoint y: 90, endPoint x: 341, endPoint y: 130, distance: 41.7
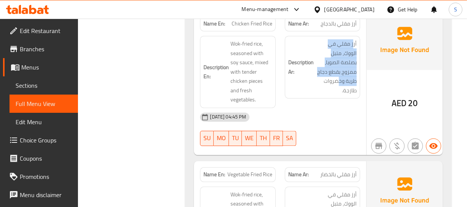
scroll to position [11751, 0]
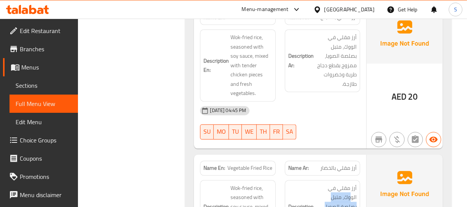
drag, startPoint x: 352, startPoint y: 67, endPoint x: 305, endPoint y: 107, distance: 61.5
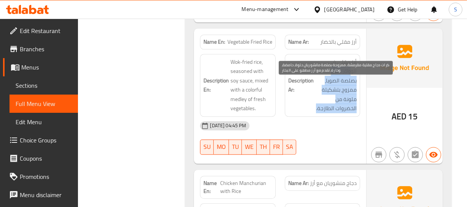
scroll to position [11889, 0]
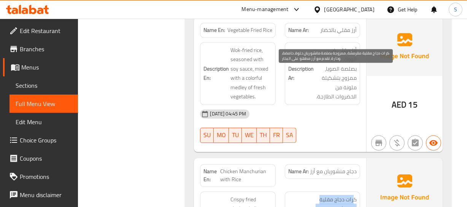
drag, startPoint x: 352, startPoint y: 69, endPoint x: 331, endPoint y: 123, distance: 58.1
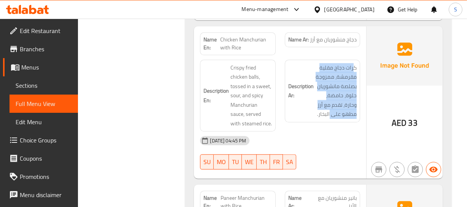
scroll to position [12027, 0]
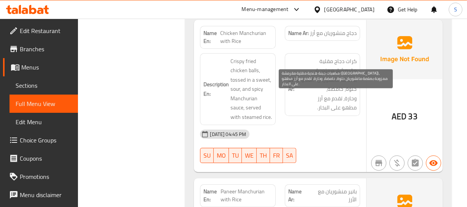
drag, startPoint x: 351, startPoint y: 91, endPoint x: 346, endPoint y: 150, distance: 59.5
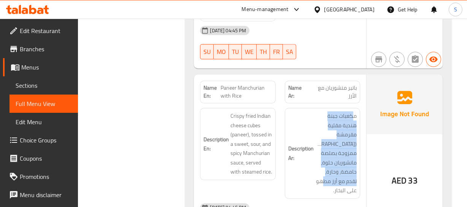
scroll to position [12165, 0]
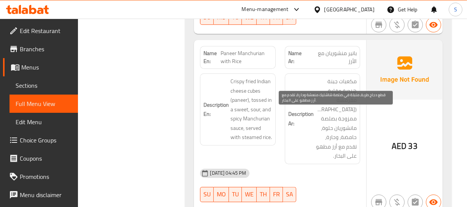
drag, startPoint x: 350, startPoint y: 113, endPoint x: 333, endPoint y: 144, distance: 34.9
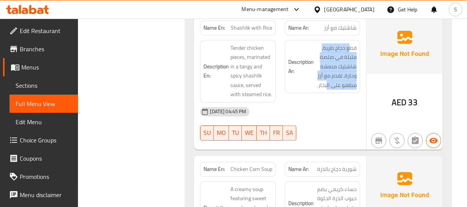
scroll to position [12373, 0]
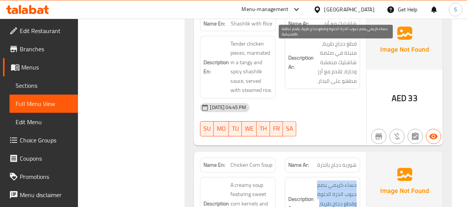
drag, startPoint x: 361, startPoint y: 51, endPoint x: 334, endPoint y: 92, distance: 48.6
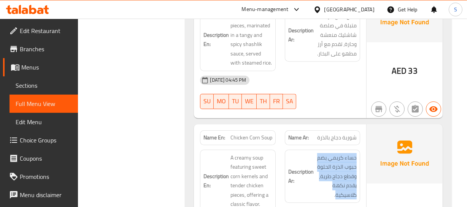
scroll to position [12476, 0]
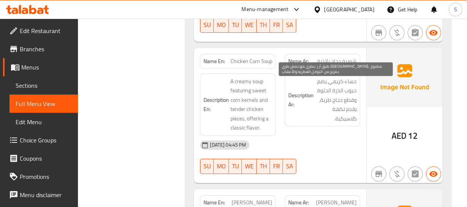
drag, startPoint x: 351, startPoint y: 83, endPoint x: 328, endPoint y: 119, distance: 42.5
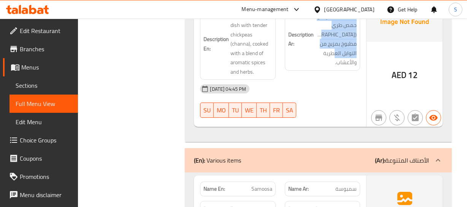
scroll to position [12684, 0]
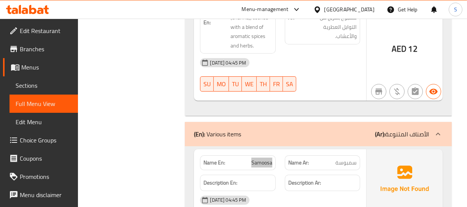
scroll to position [12787, 0]
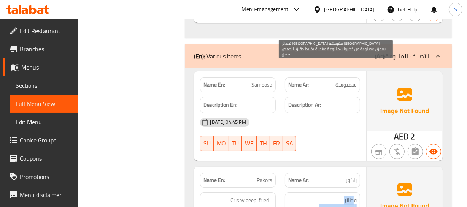
drag, startPoint x: 352, startPoint y: 61, endPoint x: 332, endPoint y: 118, distance: 60.5
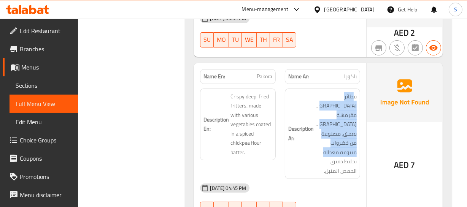
scroll to position [12926, 0]
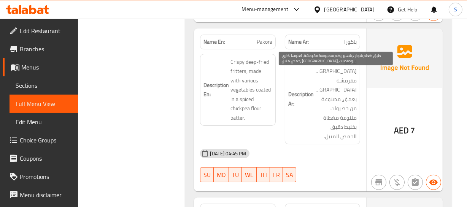
drag, startPoint x: 361, startPoint y: 78, endPoint x: 321, endPoint y: 121, distance: 58.4
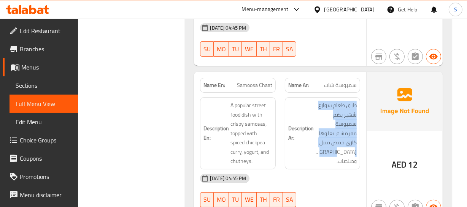
scroll to position [13064, 0]
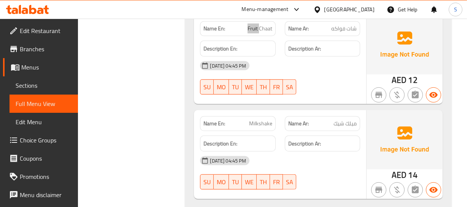
scroll to position [13271, 0]
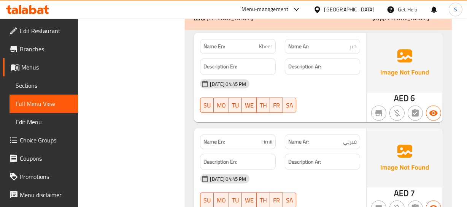
scroll to position [13478, 0]
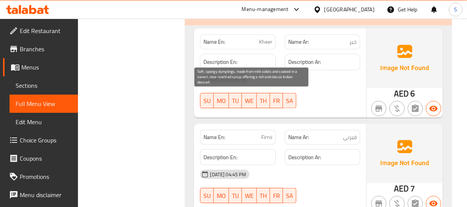
drag, startPoint x: 243, startPoint y: 96, endPoint x: 225, endPoint y: 95, distance: 18.7
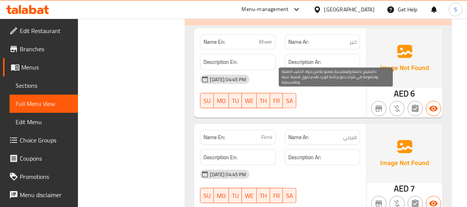
drag, startPoint x: 354, startPoint y: 95, endPoint x: 316, endPoint y: 162, distance: 77.1
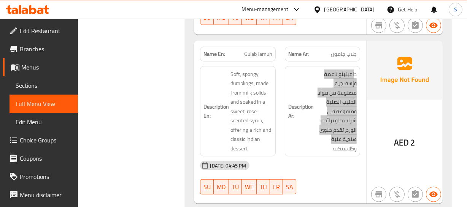
scroll to position [13686, 0]
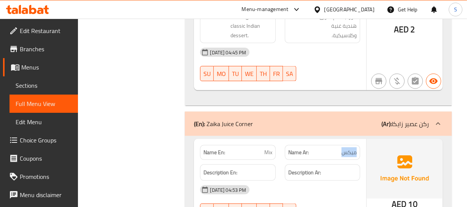
scroll to position [13789, 0]
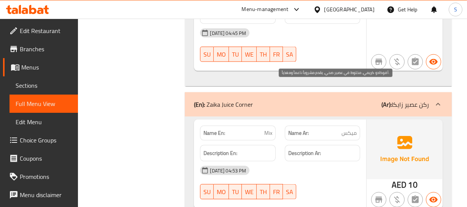
drag, startPoint x: 355, startPoint y: 90, endPoint x: 352, endPoint y: 139, distance: 49.5
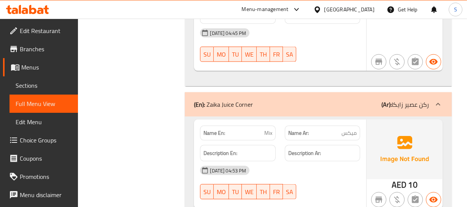
scroll to position [13928, 0]
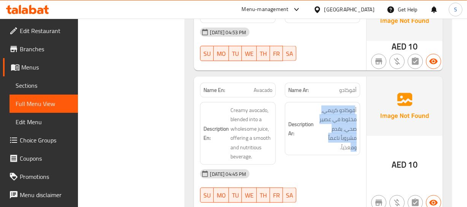
drag, startPoint x: 355, startPoint y: 91, endPoint x: 335, endPoint y: 145, distance: 57.6
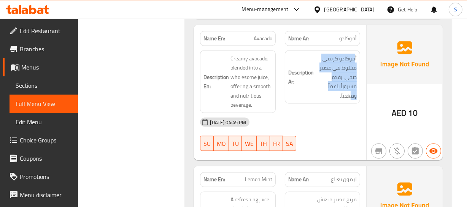
scroll to position [14066, 0]
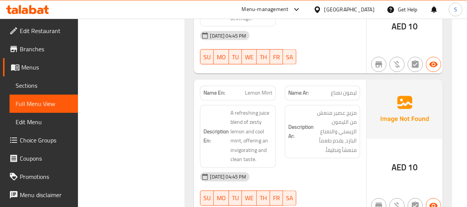
drag, startPoint x: 349, startPoint y: 97, endPoint x: 319, endPoint y: 133, distance: 46.4
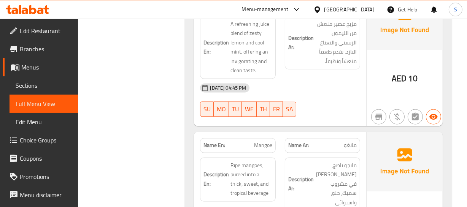
scroll to position [14166, 0]
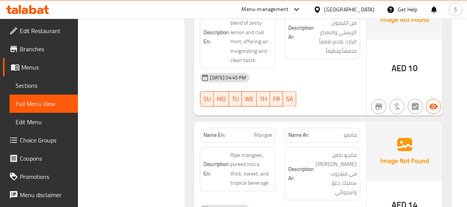
drag, startPoint x: 289, startPoint y: 92, endPoint x: 291, endPoint y: 96, distance: 3.9
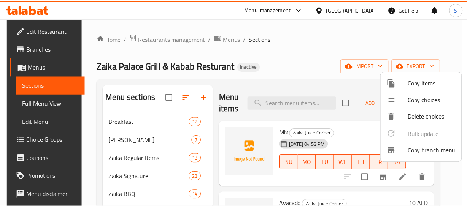
scroll to position [43, 0]
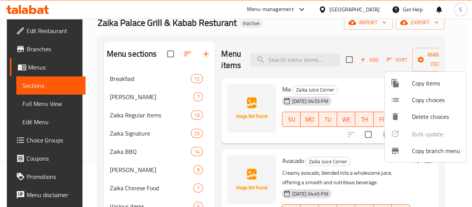
click at [48, 33] on div at bounding box center [236, 103] width 472 height 207
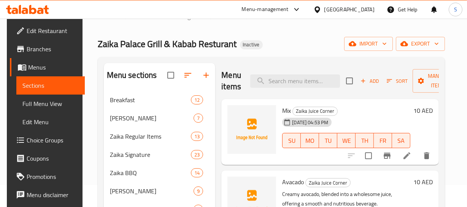
scroll to position [0, 0]
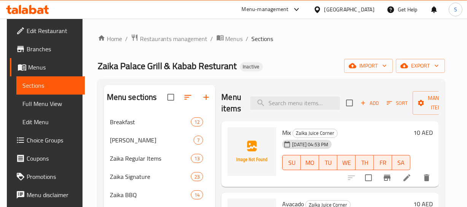
click at [38, 24] on link "Edit Restaurant" at bounding box center [47, 31] width 75 height 18
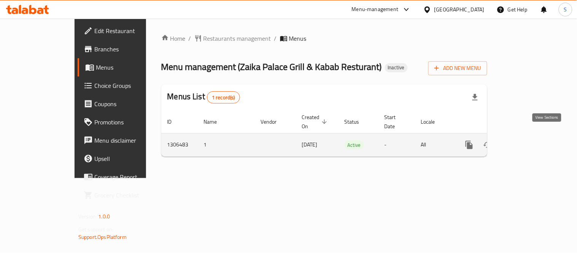
click at [472, 141] on icon "enhanced table" at bounding box center [523, 144] width 7 height 7
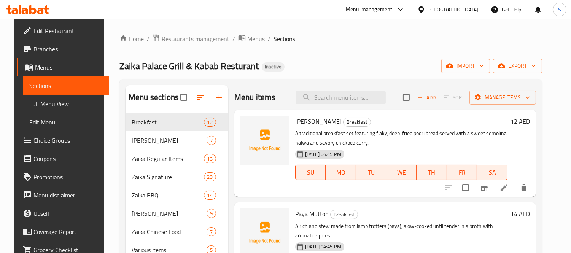
click at [420, 140] on p "A traditional breakfast set featuring flaky, deep-fried poori bread served with…" at bounding box center [401, 138] width 212 height 19
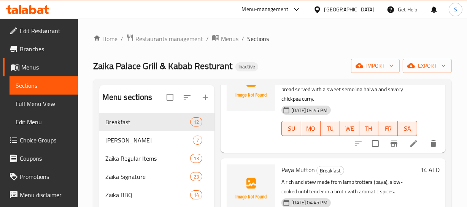
scroll to position [69, 0]
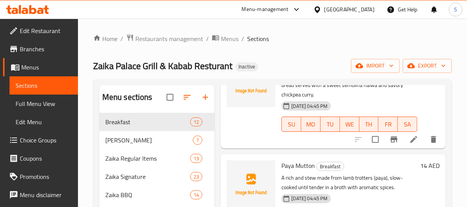
click at [365, 105] on div "[DATE] 04:45 PM SU MO TU WE TH FR SA" at bounding box center [349, 118] width 142 height 41
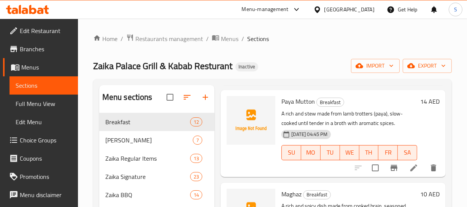
scroll to position [138, 0]
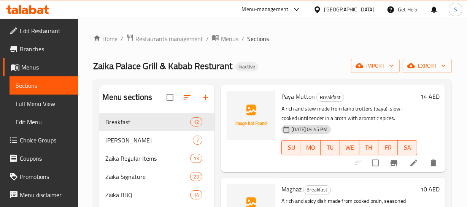
click at [334, 71] on div "Zaika Palace Grill & Kabab Resturant Inactive import export" at bounding box center [272, 66] width 359 height 14
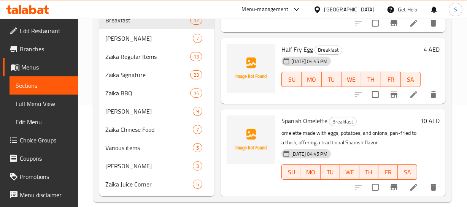
scroll to position [103, 0]
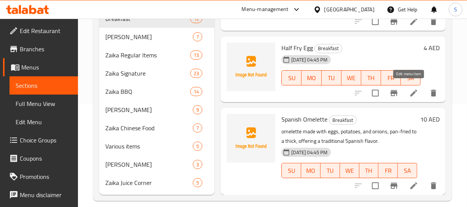
drag, startPoint x: 408, startPoint y: 90, endPoint x: 396, endPoint y: 102, distance: 16.7
click at [375, 127] on p "omelette made with eggs, potatoes, and onions, pan-fried to a thick, offering a…" at bounding box center [349, 136] width 136 height 19
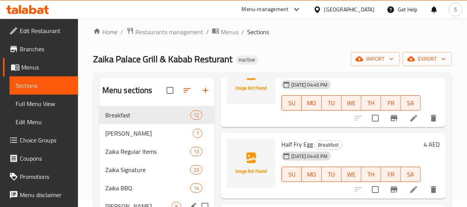
scroll to position [0, 0]
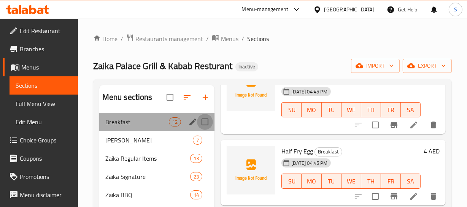
click at [208, 126] on input "Menu sections" at bounding box center [205, 122] width 16 height 16
checkbox input "true"
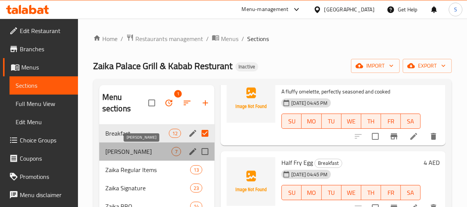
click at [120, 149] on span "Zaika Paratha" at bounding box center [138, 151] width 67 height 9
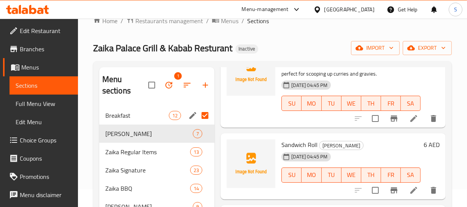
scroll to position [34, 0]
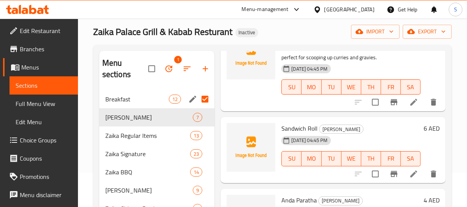
click at [390, 133] on div "19-08-2025 04:45 PM SU MO TU WE TH FR SA" at bounding box center [350, 153] width 145 height 41
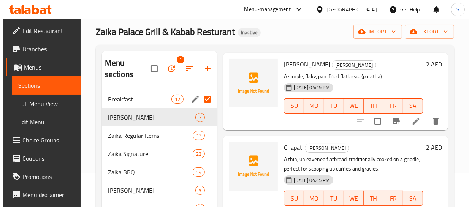
scroll to position [319, 0]
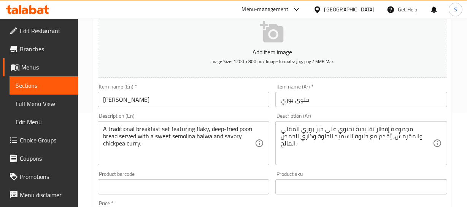
scroll to position [103, 0]
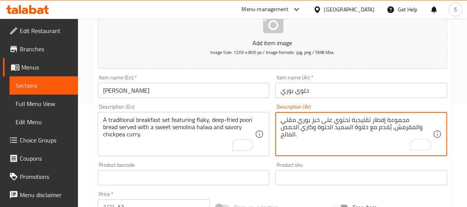
click at [414, 125] on textarea "مجموعة إفطار تقليدية تحتوي على خبز بوري مقلي والمقرمش، يُقدم مع حلاوة السميد ال…" at bounding box center [357, 134] width 152 height 36
click at [393, 129] on textarea "مجموعة إفطار تقليدية تحتوي على خبز بوري مقلي ومقرمش، يُقدم مع حلاوة السميد الحل…" at bounding box center [357, 134] width 152 height 36
type textarea "مجموعة إفطار تقليدية تحتوي على خبز بوري مقلي ومقرمش وفلاكي، يُقدم مع حلاوة السم…"
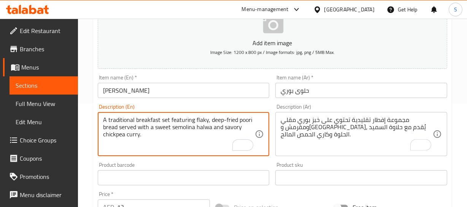
click at [215, 117] on textarea "A traditional breakfast set featuring flaky, deep-fried poori bread served with…" at bounding box center [179, 134] width 152 height 36
click at [211, 117] on textarea "A traditional breakfast set featuring flaky, deep-fried poori bread served with…" at bounding box center [179, 134] width 152 height 36
click at [114, 119] on textarea "A traditional breakfast set featuring flaky, crispy and deep-fried poori bread …" at bounding box center [179, 134] width 152 height 36
type textarea "A traditional breakfast set featuring flaky, crispy and deep-fried poori bread …"
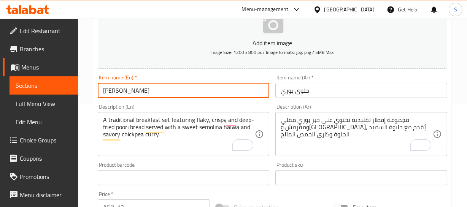
click at [141, 89] on input "[PERSON_NAME]" at bounding box center [184, 90] width 172 height 15
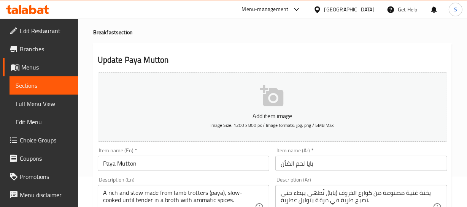
scroll to position [69, 0]
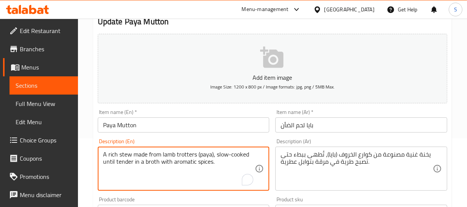
type textarea "A rich stew made from lamb trotters (paya), slow-cooked until tender in a broth…"
click at [135, 121] on div "Home / Restaurants management / Menus / Sections / item / update Breakfast sect…" at bounding box center [272, 209] width 359 height 488
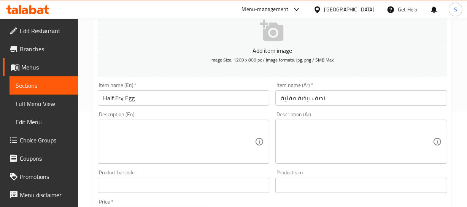
scroll to position [103, 0]
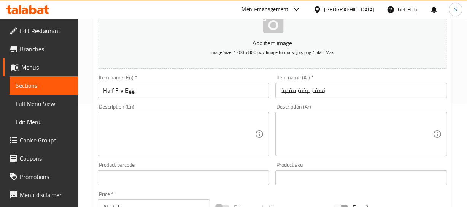
click at [180, 149] on textarea at bounding box center [179, 134] width 152 height 36
paste textarea "A perfectly half-fried egg, with a firm white and a delightfully runny yolk, se…"
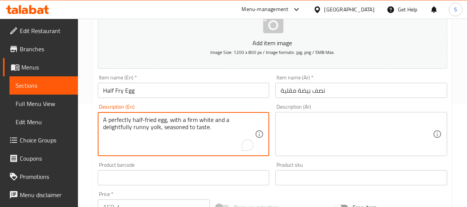
click at [113, 121] on textarea "A perfectly half-fried egg, with a firm white and a delightfully runny yolk, se…" at bounding box center [179, 134] width 152 height 36
click at [119, 127] on textarea "A perfectly half-fried egg, with a firm white and a delightfully runny yolk, se…" at bounding box center [179, 134] width 152 height 36
click at [129, 122] on textarea "A perfectly half-fried egg, with a firm white and a runny yolk, seasoned to tas…" at bounding box center [179, 134] width 152 height 36
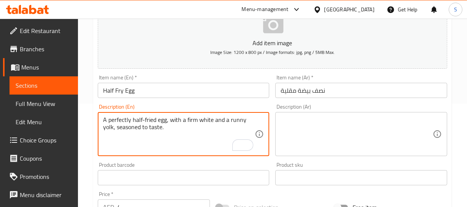
click at [129, 122] on textarea "A perfectly half-fried egg, with a firm white and a runny yolk, seasoned to tas…" at bounding box center [179, 134] width 152 height 36
type textarea "A perfectly half-fried egg, with a firm white and a runny yolk, seasoned to tas…"
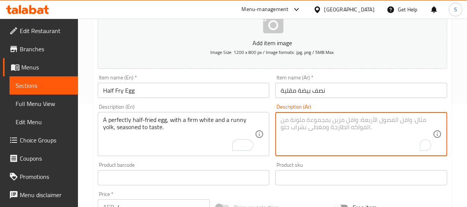
click at [361, 144] on textarea "To enrich screen reader interactions, please activate Accessibility in Grammarl…" at bounding box center [357, 134] width 152 height 36
paste textarea "بيضة مقلية نصف مقلية بشكل مثالي، مع بياض صلب وصفار سائل، متبلة حسب الرغبة."
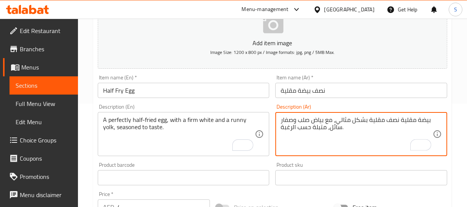
click at [418, 123] on textarea "بيضة مقلية نصف مقلية بشكل مثالي، مع بياض صلب وصفار سائل، متبلة حسب الرغبة." at bounding box center [357, 134] width 152 height 36
click at [407, 119] on textarea "بيضة مقلية نصف مقلية بشكل مثالي، مع بياض صلب وصفار سائل، متبلة حسب الرغبة." at bounding box center [357, 134] width 152 height 36
type textarea "بيضة نصف مقلية بشكل مثالي، مع بياض صلب وصفار سائل، متبلة حسب الرغبة."
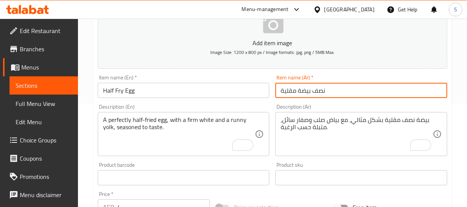
click at [299, 91] on input "نصف بيضة مقلية" at bounding box center [361, 90] width 172 height 15
click at [319, 90] on input "نصف بيضة مقلية" at bounding box center [361, 90] width 172 height 15
click at [295, 91] on input "بيضة مقلية" at bounding box center [361, 90] width 172 height 15
paste input "صف"
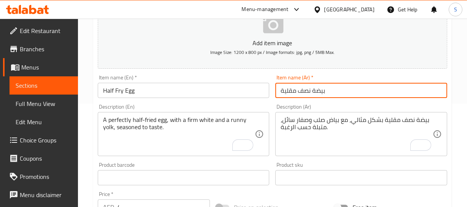
type input "بيضة نصف مقلية"
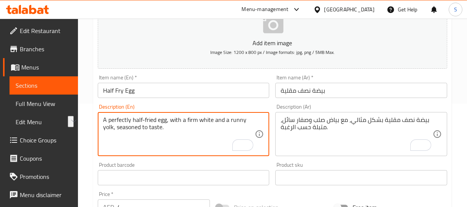
drag, startPoint x: 140, startPoint y: 127, endPoint x: 170, endPoint y: 127, distance: 30.8
click at [132, 136] on textarea "A perfectly half-fried egg, with a firm white and a runny yolk, seasoned to tas…" at bounding box center [179, 134] width 152 height 36
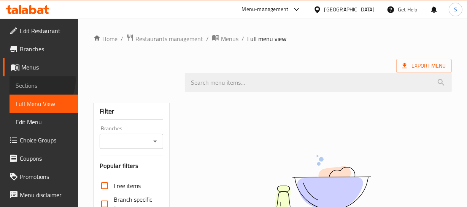
click at [36, 81] on span "Sections" at bounding box center [44, 85] width 56 height 9
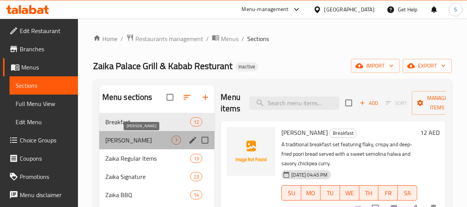
click at [116, 141] on span "[PERSON_NAME]" at bounding box center [138, 140] width 67 height 9
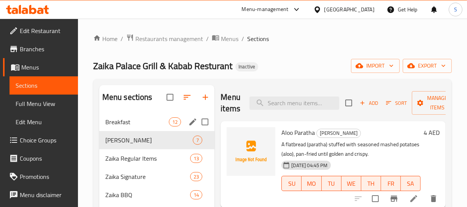
click at [211, 125] on input "Menu sections" at bounding box center [205, 122] width 16 height 16
checkbox input "true"
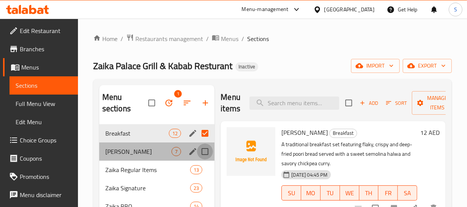
drag, startPoint x: 205, startPoint y: 149, endPoint x: 201, endPoint y: 151, distance: 4.8
click at [205, 151] on input "Menu sections" at bounding box center [205, 152] width 16 height 16
checkbox input "true"
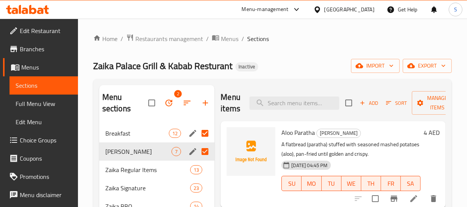
click at [409, 148] on p "A flatbread (paratha) stuffed with seasoned mashed potatoes (aloo), pan-fried u…" at bounding box center [350, 149] width 139 height 19
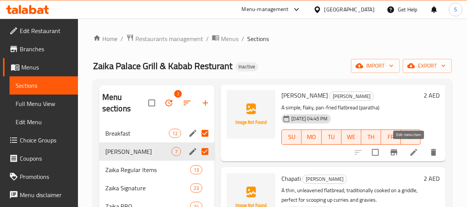
scroll to position [309, 0]
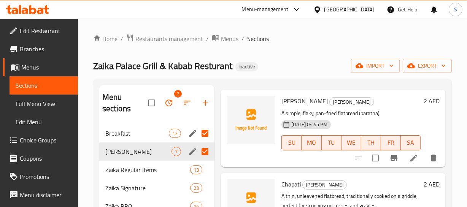
click at [389, 119] on div "19-08-2025 04:45 PM SU MO TU WE TH FR SA" at bounding box center [350, 137] width 145 height 41
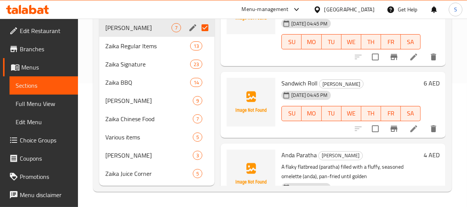
scroll to position [413, 0]
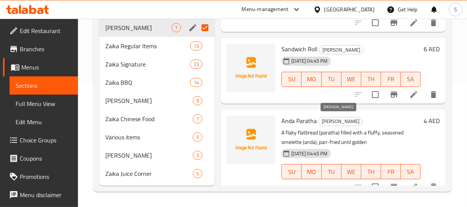
click at [344, 122] on span "[PERSON_NAME]" at bounding box center [341, 121] width 44 height 9
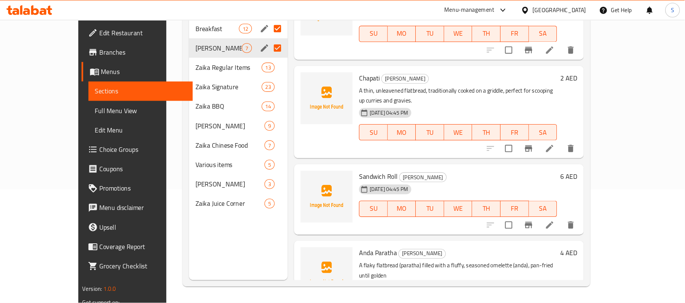
scroll to position [285, 0]
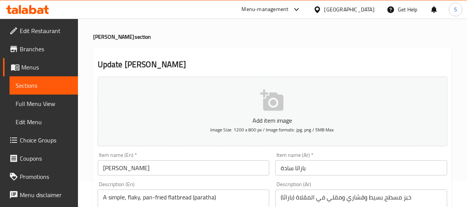
scroll to position [103, 0]
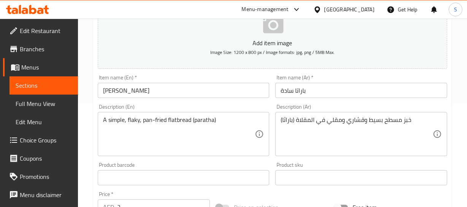
click at [301, 91] on input "باراتا سادة" at bounding box center [361, 90] width 172 height 15
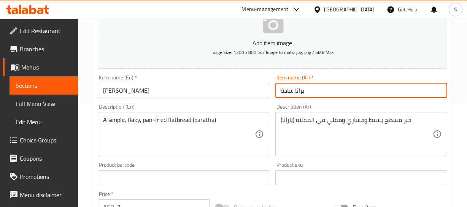
type input "براتا سادة"
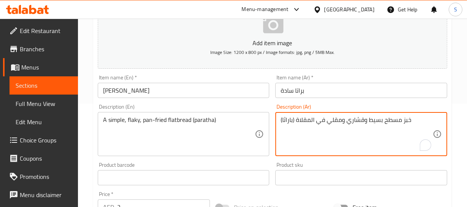
click at [354, 122] on textarea "خبز مسطح بسيط وقشاري ومقلي في المقلاة (باراثا)" at bounding box center [357, 134] width 152 height 36
type textarea "خبز مسطح بسيط وفلاكي ومقلي في المقلاة (باراثا)"
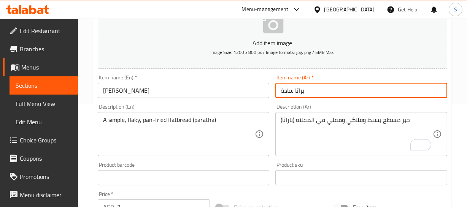
drag, startPoint x: 312, startPoint y: 88, endPoint x: 309, endPoint y: 100, distance: 12.9
click at [309, 90] on div "Home / Restaurants management / Menus / Sections / item / update Zaika Paratha …" at bounding box center [272, 174] width 359 height 488
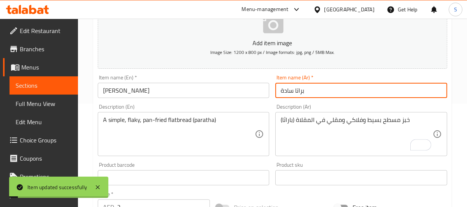
click at [286, 95] on input "براتا سادة" at bounding box center [361, 90] width 172 height 15
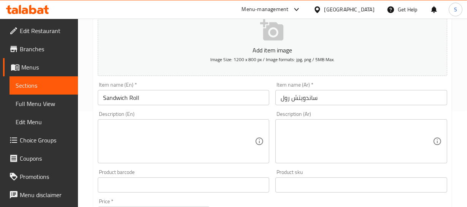
scroll to position [103, 0]
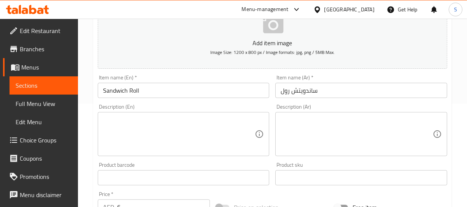
paste textarea "A soft bread roll, perfect for sandwiches, offering a light texture"
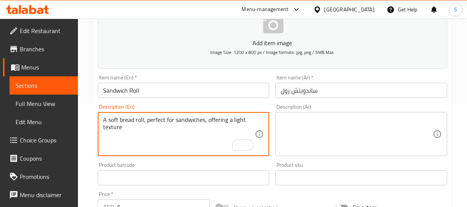
type textarea "A soft bread roll, perfect for sandwiches, offering a light texture"
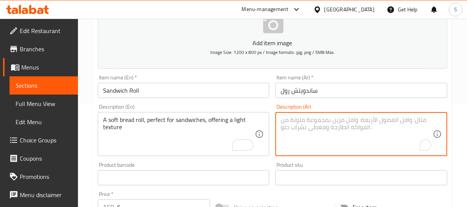
click at [333, 137] on textarea "To enrich screen reader interactions, please activate Accessibility in Grammarl…" at bounding box center [357, 134] width 152 height 36
paste textarea "رغيف خبز ناعم، مثالي للسندويشات، ذو قوام خفيف."
drag, startPoint x: 401, startPoint y: 117, endPoint x: 397, endPoint y: 122, distance: 6.0
click at [401, 120] on textarea "رغيف خبز ناعم، مثالي للسندويشات، ذو قوام خفيف." at bounding box center [357, 134] width 152 height 36
click at [399, 119] on textarea "رغيف خبز ناعم، مثالي للسندويشات، ذو قوام خفيف." at bounding box center [357, 134] width 152 height 36
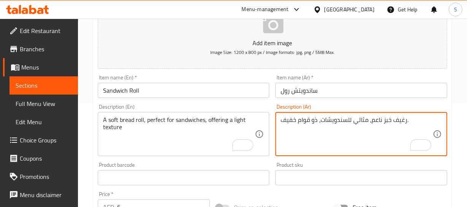
click at [399, 119] on textarea "رغيف خبز ناعم، مثالي للسندويشات، ذو قوام خفيف." at bounding box center [357, 134] width 152 height 36
paste textarea "بز"
click at [397, 122] on textarea "خبز خبز ناعم، مثالي للسندويشات، ذو قوام خفيف." at bounding box center [357, 134] width 152 height 36
type textarea "رول خبز ناعم، مثالي للسندويشات، ذو قوام خفيف."
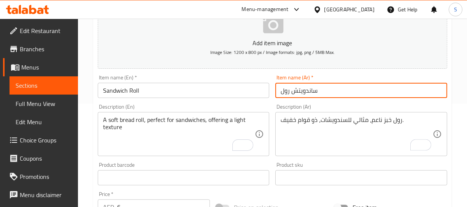
drag, startPoint x: 325, startPoint y: 87, endPoint x: 324, endPoint y: 93, distance: 6.3
click at [324, 89] on input "ساندويتش رول" at bounding box center [361, 90] width 172 height 15
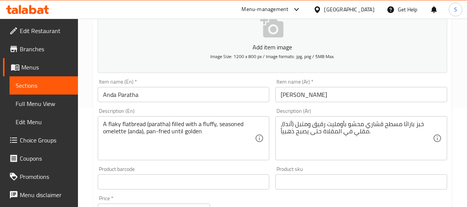
scroll to position [103, 0]
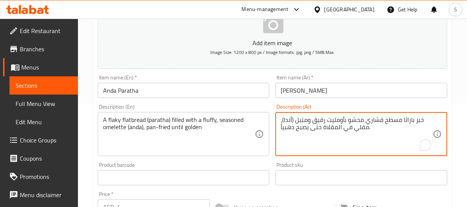
click at [410, 121] on textarea "خبز باراثا مسطح قشاري محشو بأومليت رقيق ومتبل (أندا)، مقلي في المقلاة حتى يصبح …" at bounding box center [357, 134] width 152 height 36
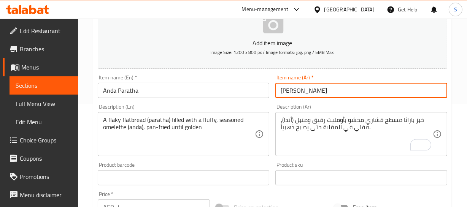
click at [285, 92] on input "[PERSON_NAME]" at bounding box center [361, 90] width 172 height 15
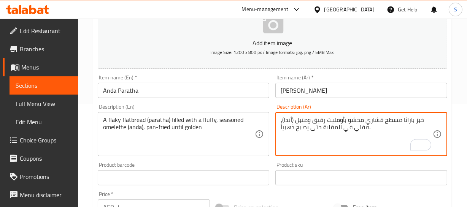
click at [409, 119] on textarea "خبز باراثا مسطح قشاري محشو بأومليت رقيق ومتبل (أندا)، مقلي في المقلاة حتى يصبح …" at bounding box center [357, 134] width 152 height 36
paste textarea "اتا"
click at [379, 119] on textarea "خبز براتامسطح قشاري محشو بأومليت رقيق ومتبل (أندا)، مقلي في المقلاة حتى يصبح ذه…" at bounding box center [357, 134] width 152 height 36
click at [338, 88] on input "[PERSON_NAME]" at bounding box center [361, 90] width 172 height 15
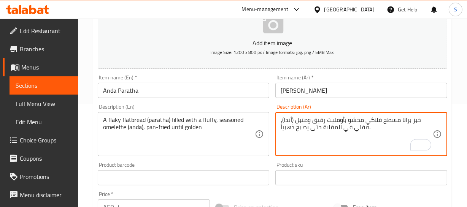
type textarea "خبز براتا مسطح فلاكي محشو بأومليت رقيق ومتبل (أندا)، مقلي في المقلاة حتى يصبح ذ…"
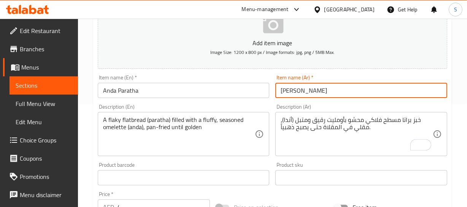
click at [344, 89] on input "[PERSON_NAME]" at bounding box center [361, 90] width 172 height 15
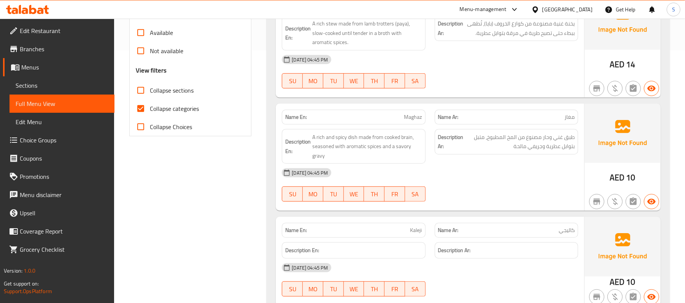
scroll to position [253, 0]
click at [187, 112] on span "Collapse categories" at bounding box center [174, 108] width 49 height 9
click at [151, 105] on span "Collapse categories" at bounding box center [174, 108] width 49 height 9
click at [150, 105] on input "Collapse categories" at bounding box center [141, 108] width 18 height 18
checkbox input "false"
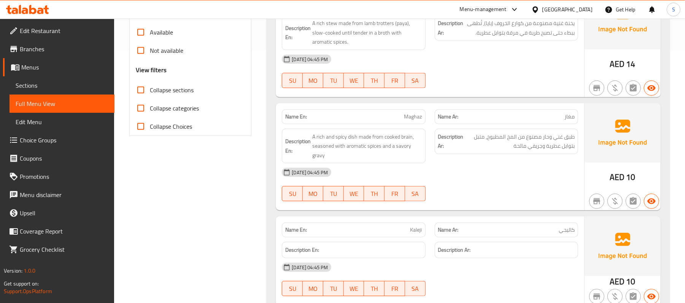
drag, startPoint x: 481, startPoint y: 149, endPoint x: 520, endPoint y: 155, distance: 40.1
click at [481, 149] on span "طبق غني وحار مصنوع من المخ المطبوخ، متبل بتوابل عطرية وجريفي مالحة" at bounding box center [519, 141] width 109 height 19
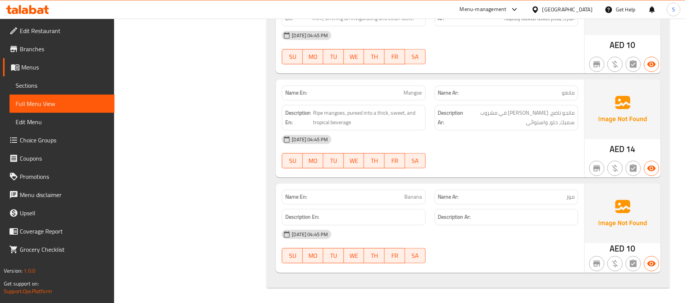
scroll to position [11677, 0]
